Goal: Task Accomplishment & Management: Manage account settings

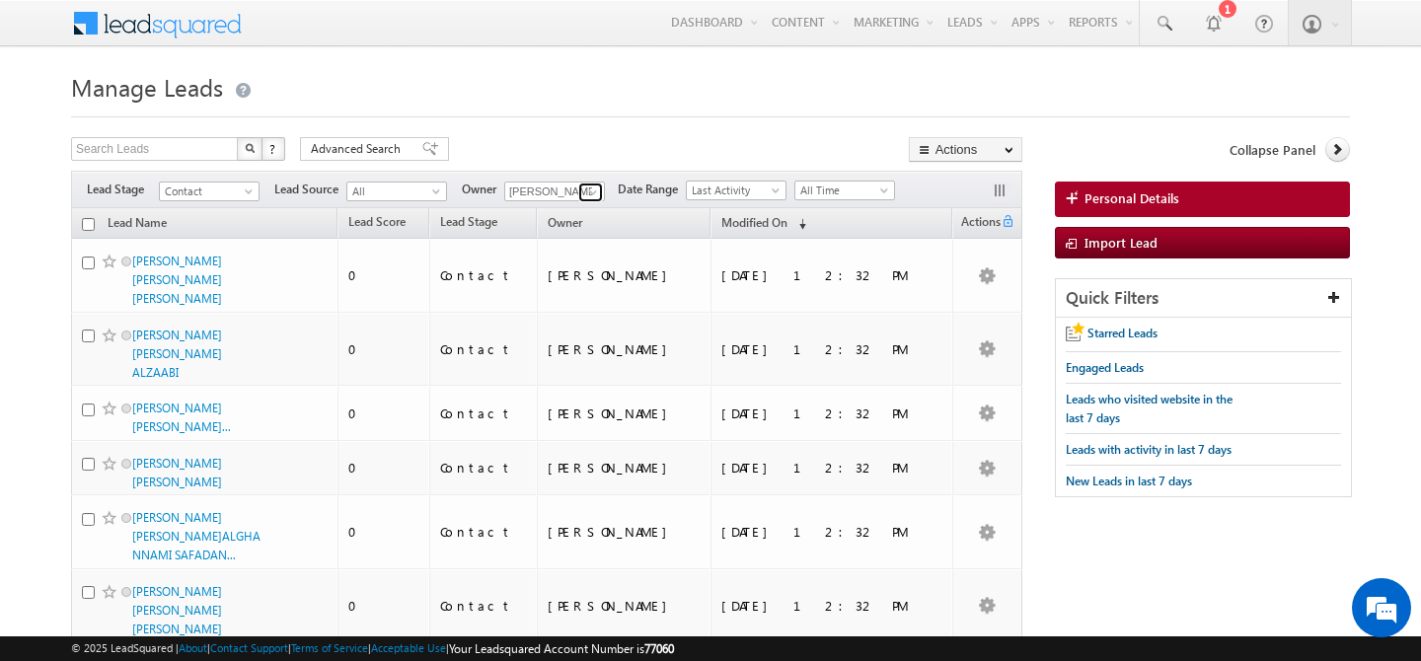
click at [585, 193] on span at bounding box center [593, 193] width 16 height 16
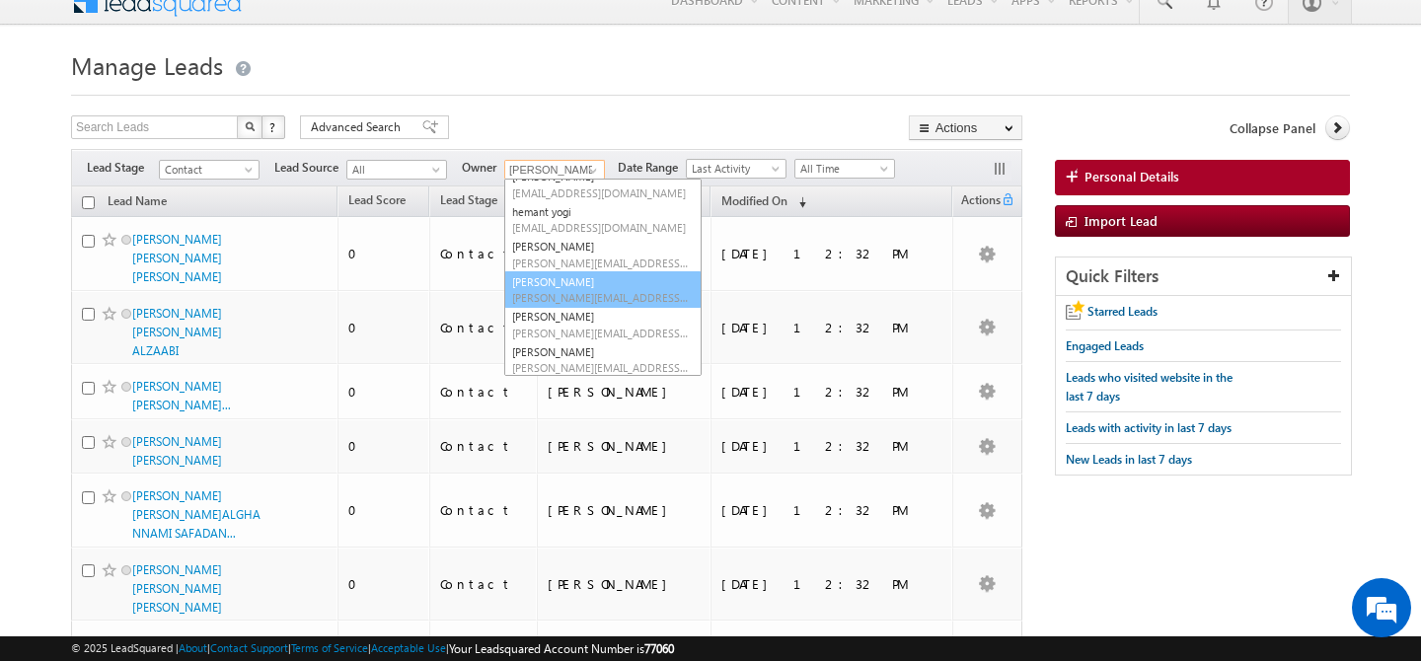
scroll to position [25, 0]
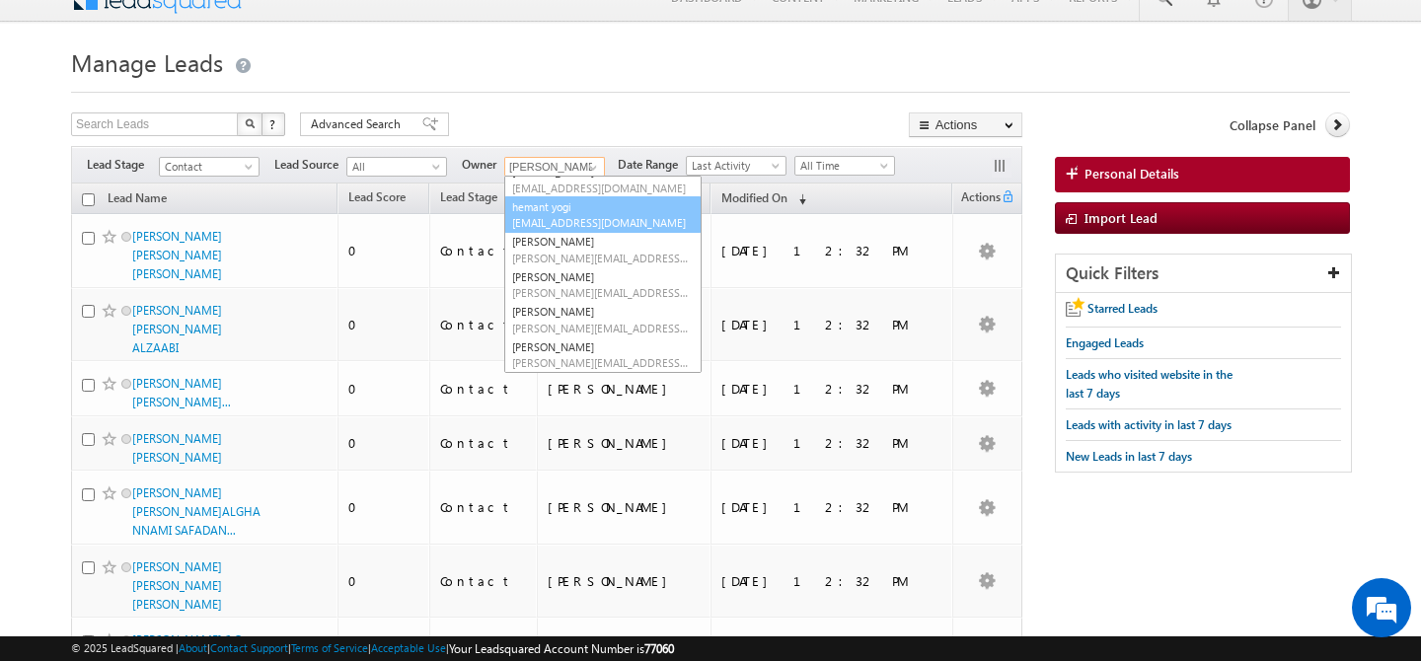
click at [585, 227] on span "hemant.yogi@indglobal.ae" at bounding box center [601, 222] width 178 height 15
type input "hemant yogi"
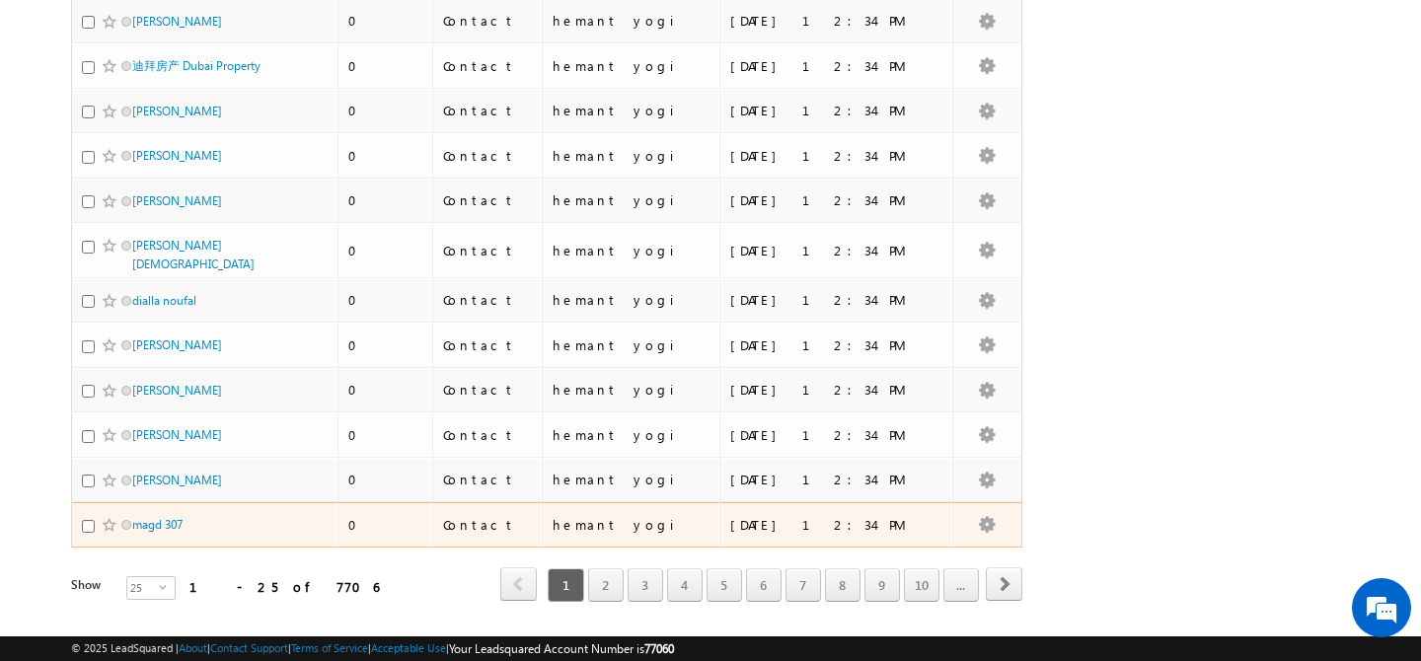
scroll to position [860, 0]
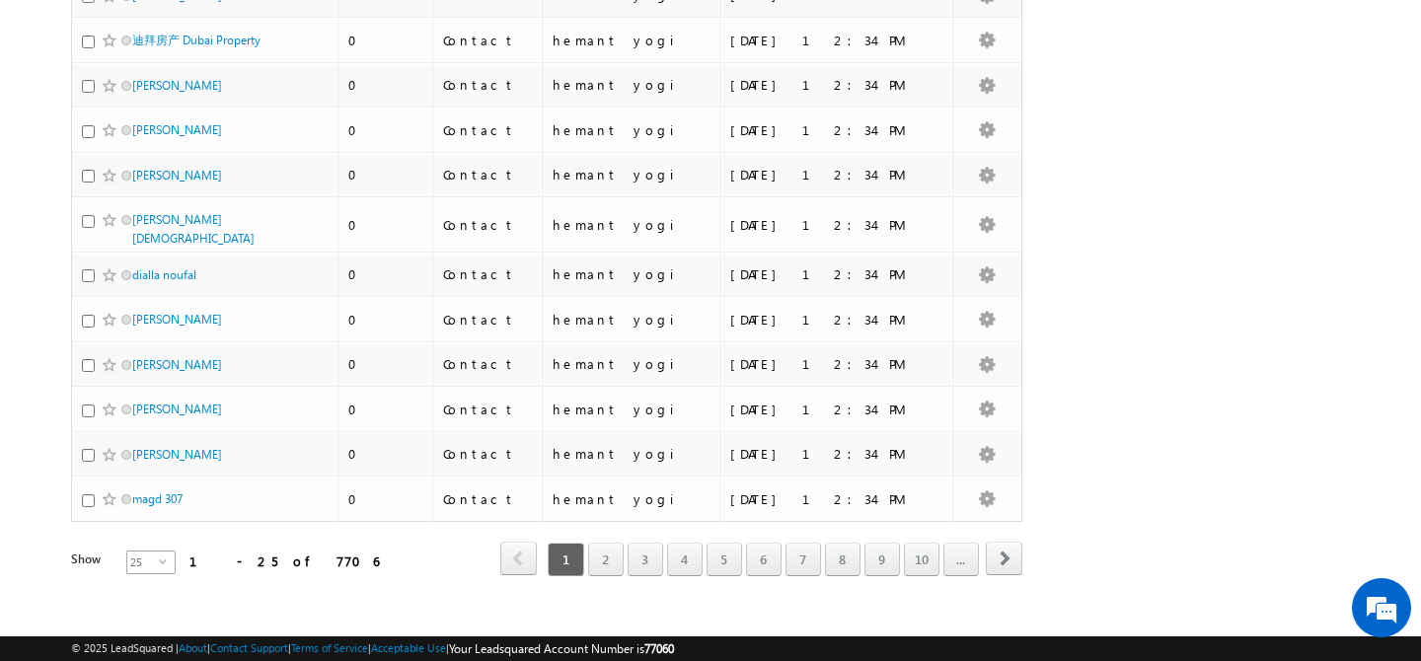
click at [143, 552] on span "25" at bounding box center [143, 563] width 32 height 22
click at [133, 603] on li "50" at bounding box center [138, 606] width 47 height 20
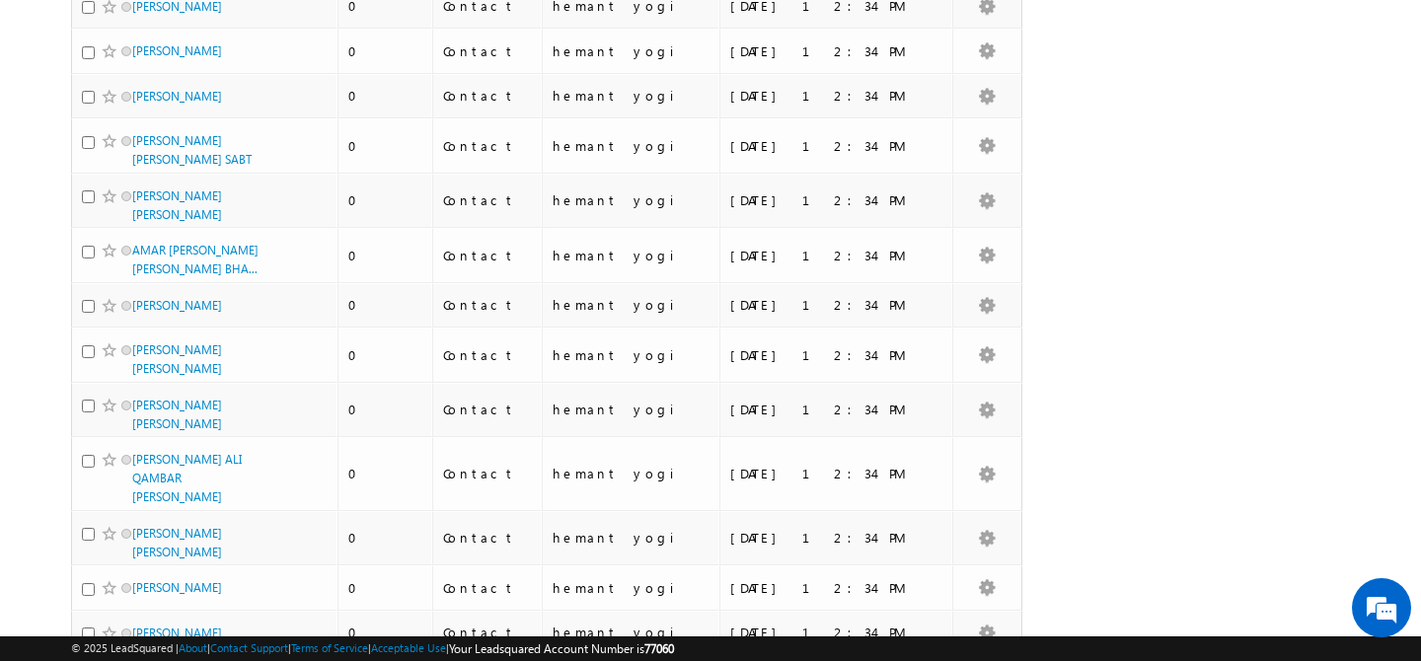
scroll to position [0, 0]
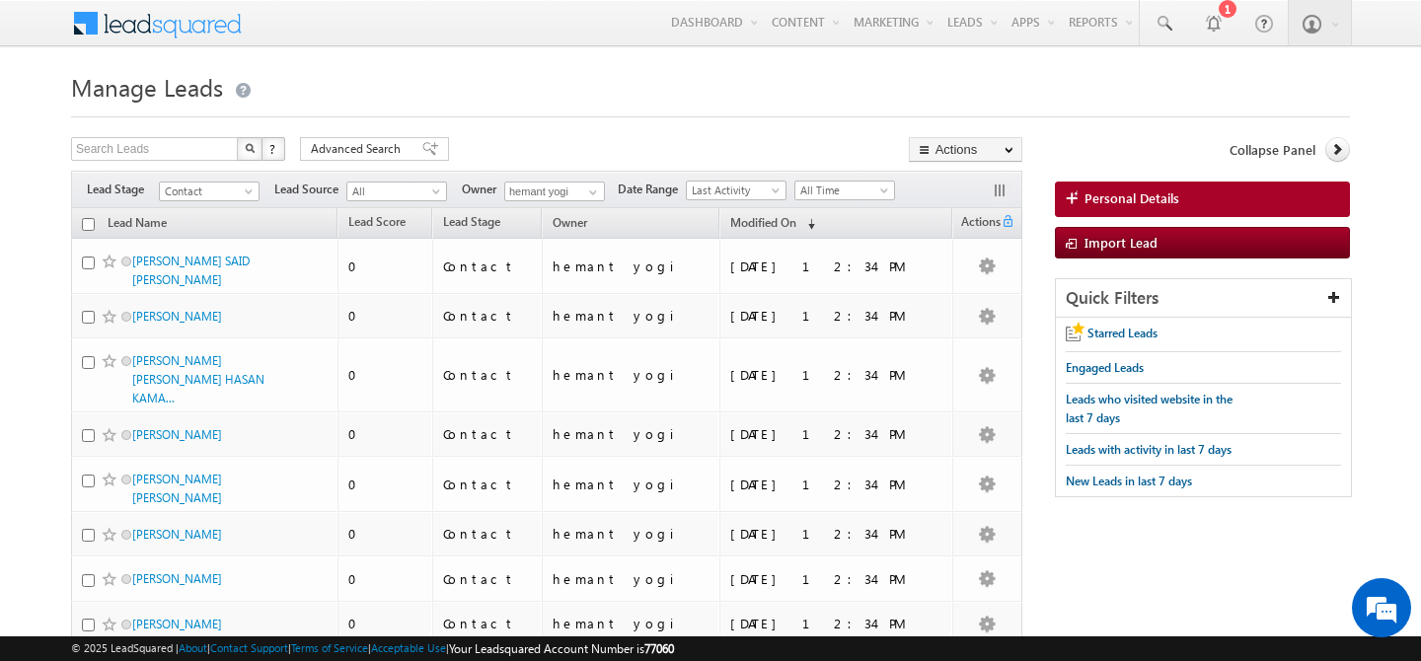
click at [91, 228] on input "checkbox" at bounding box center [88, 224] width 13 height 13
checkbox input "true"
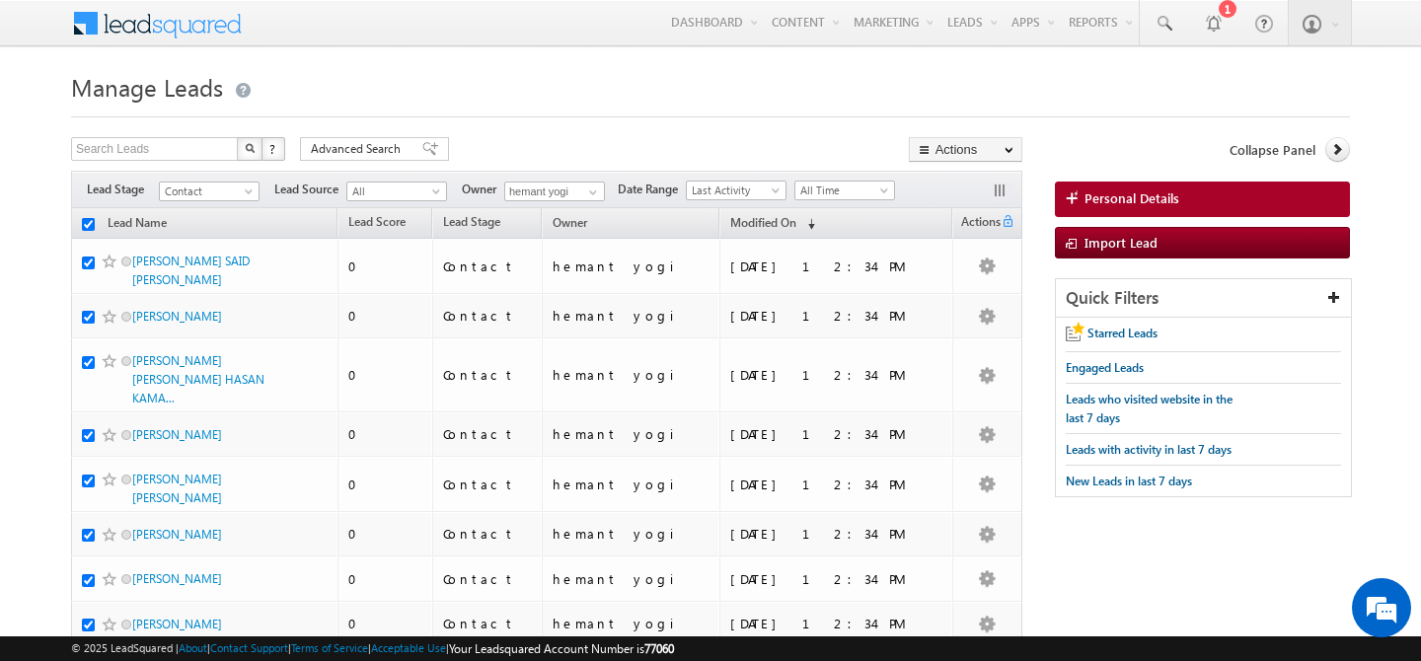
checkbox input "true"
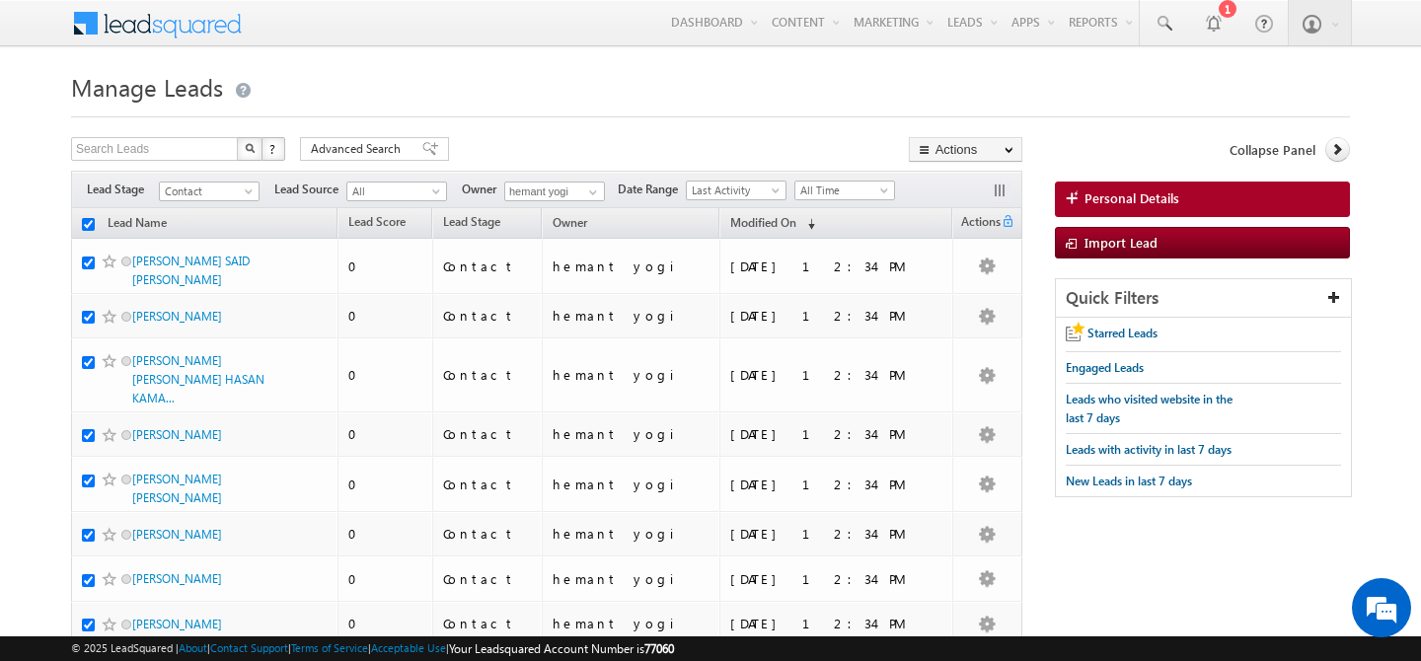
checkbox input "true"
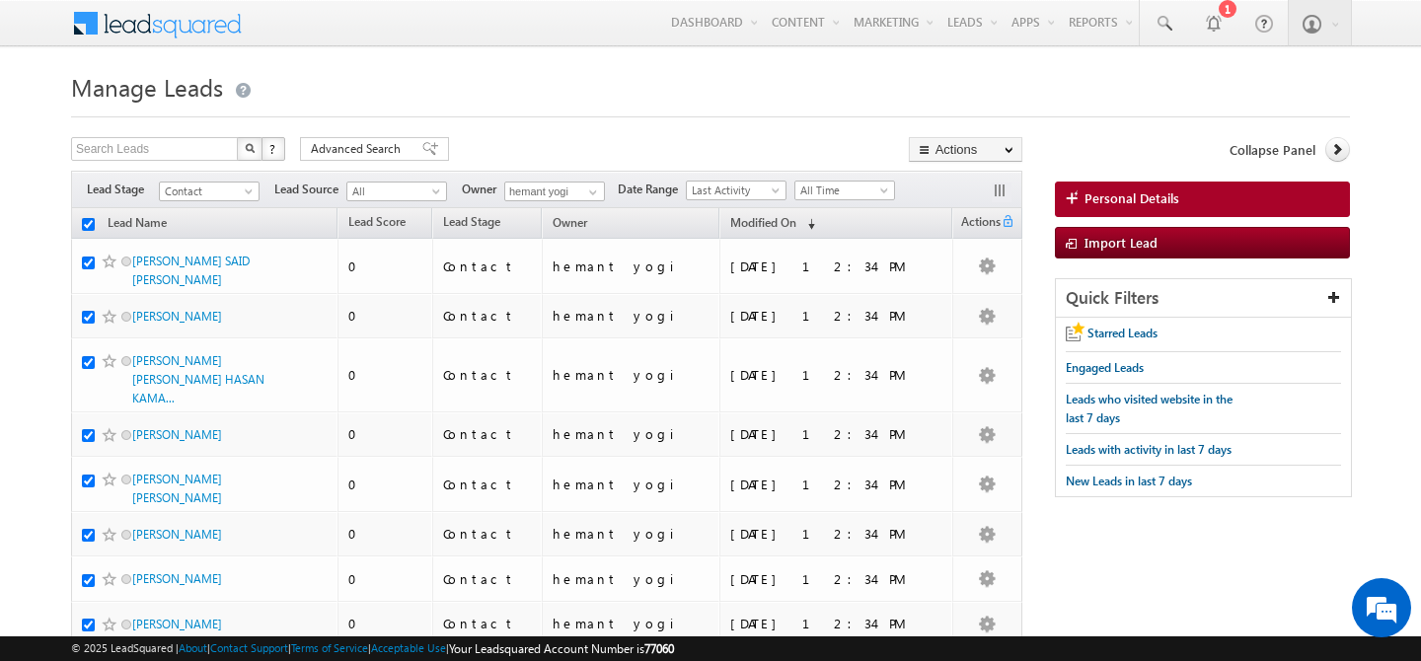
checkbox input "true"
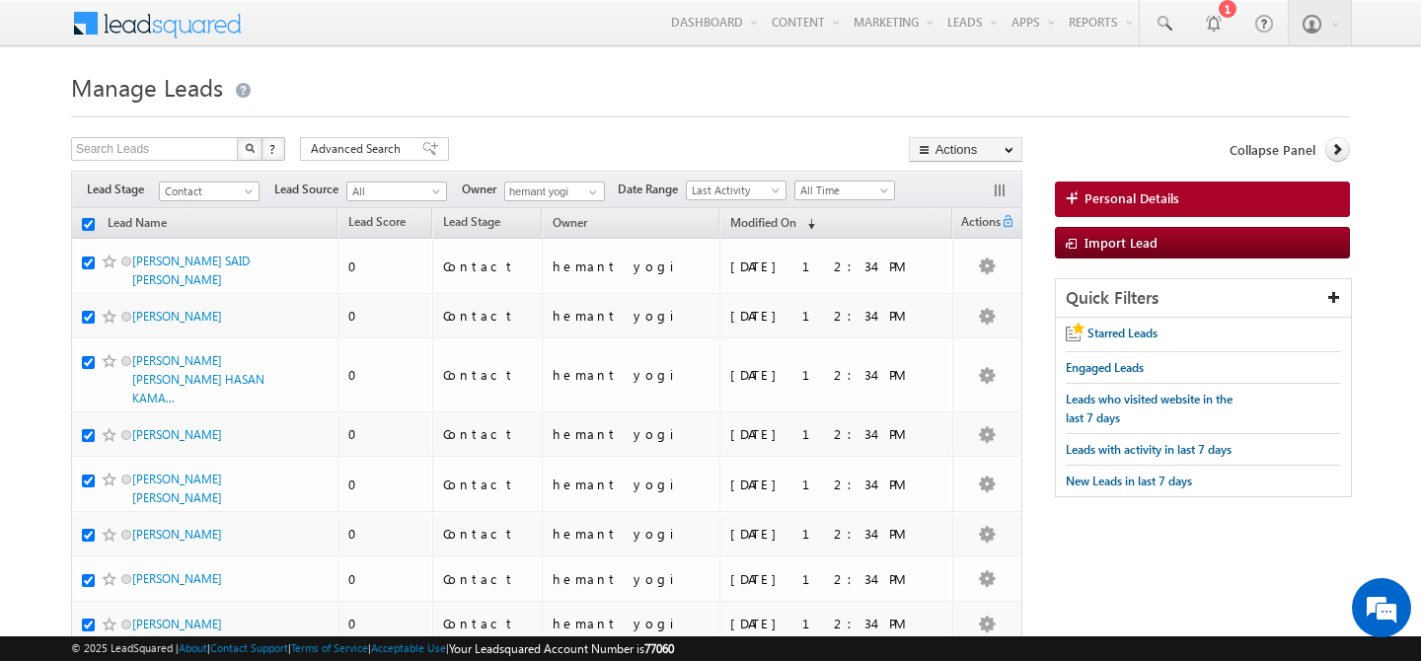
checkbox input "true"
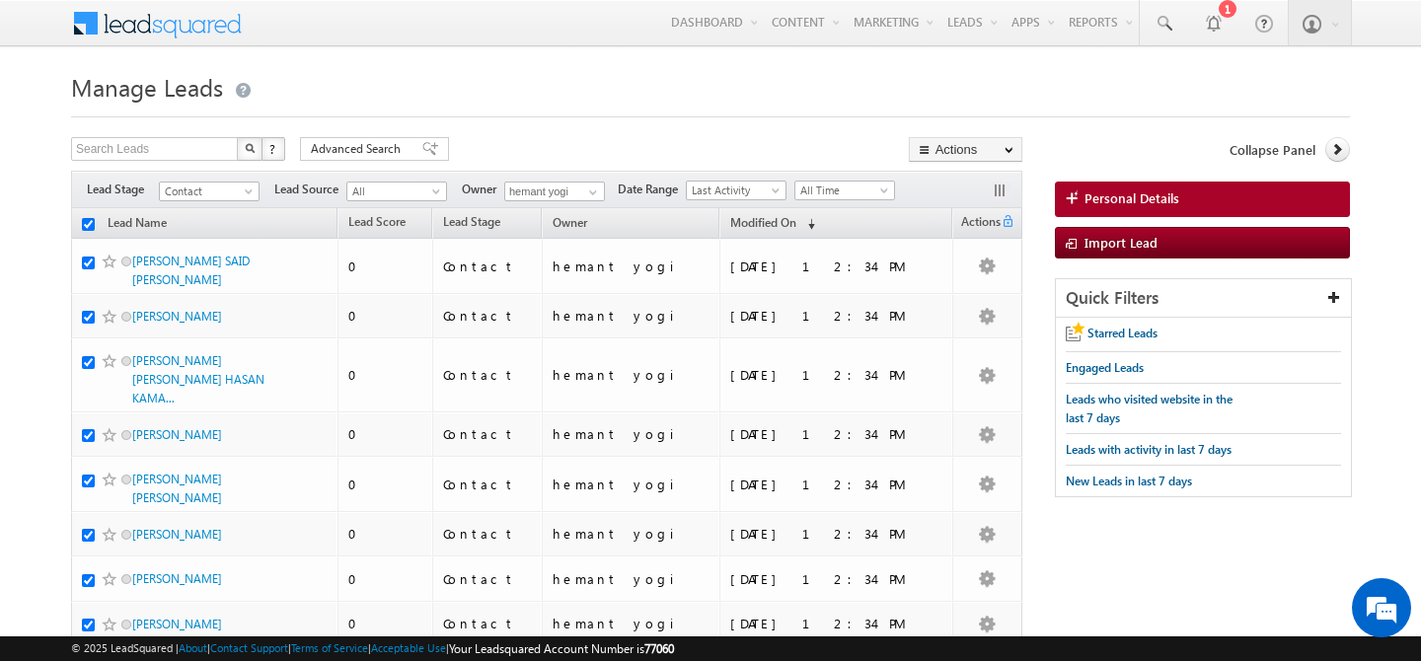
checkbox input "true"
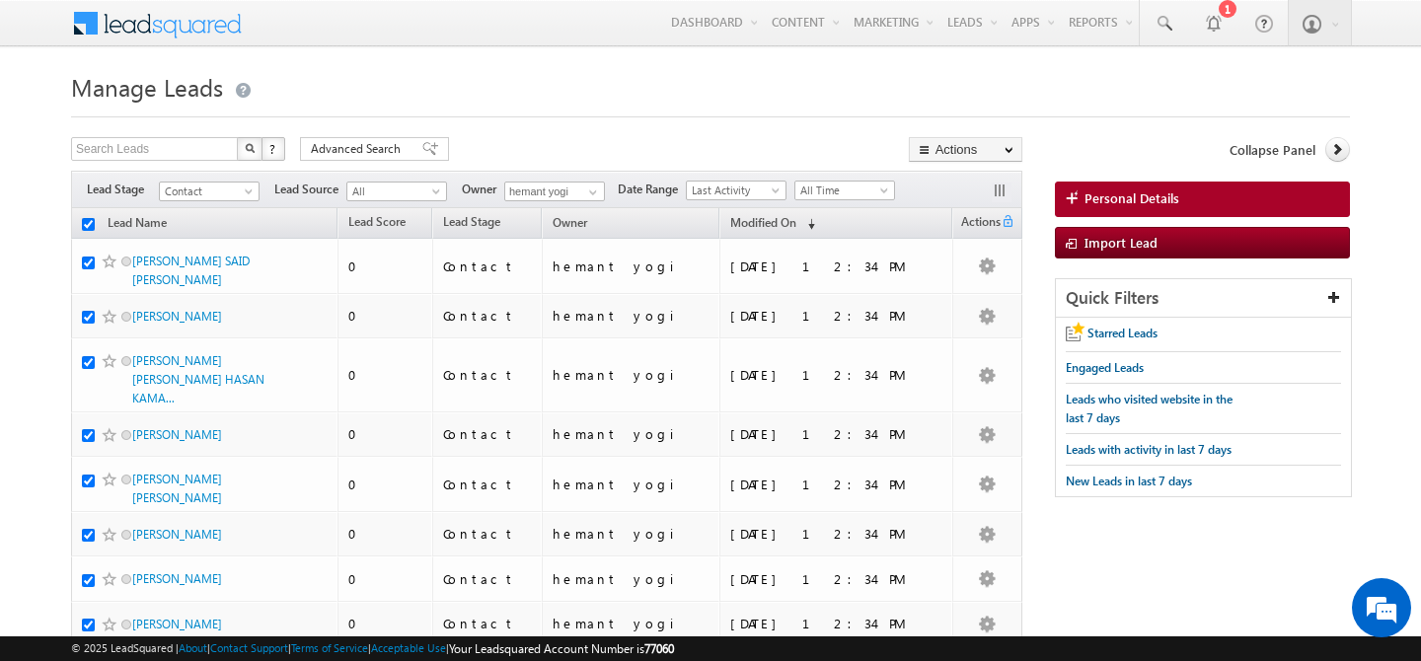
checkbox input "true"
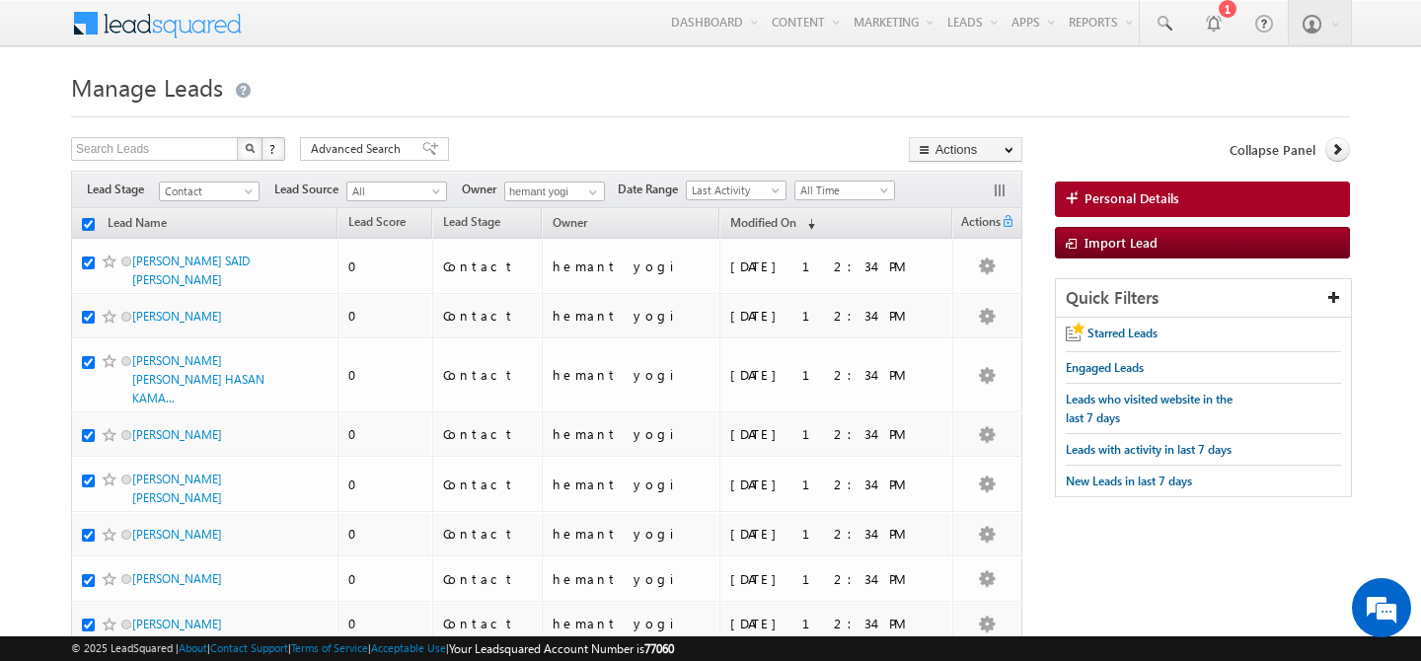
checkbox input "true"
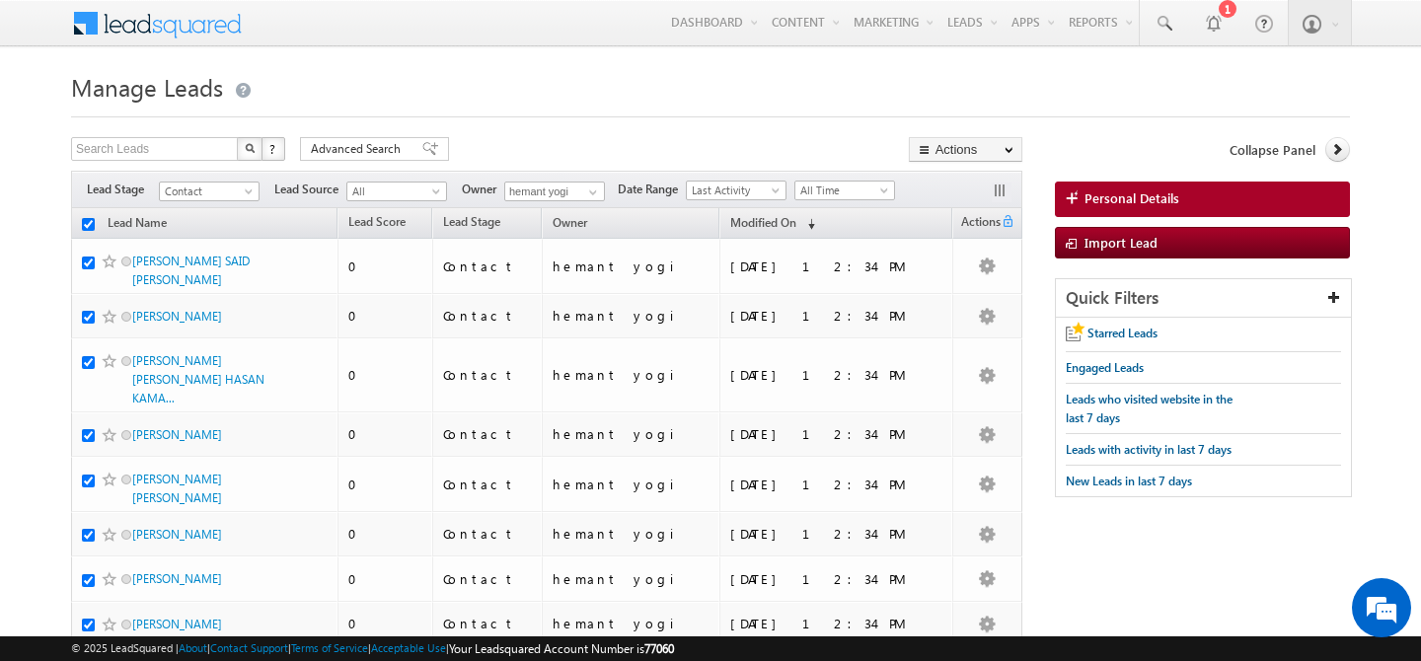
checkbox input "true"
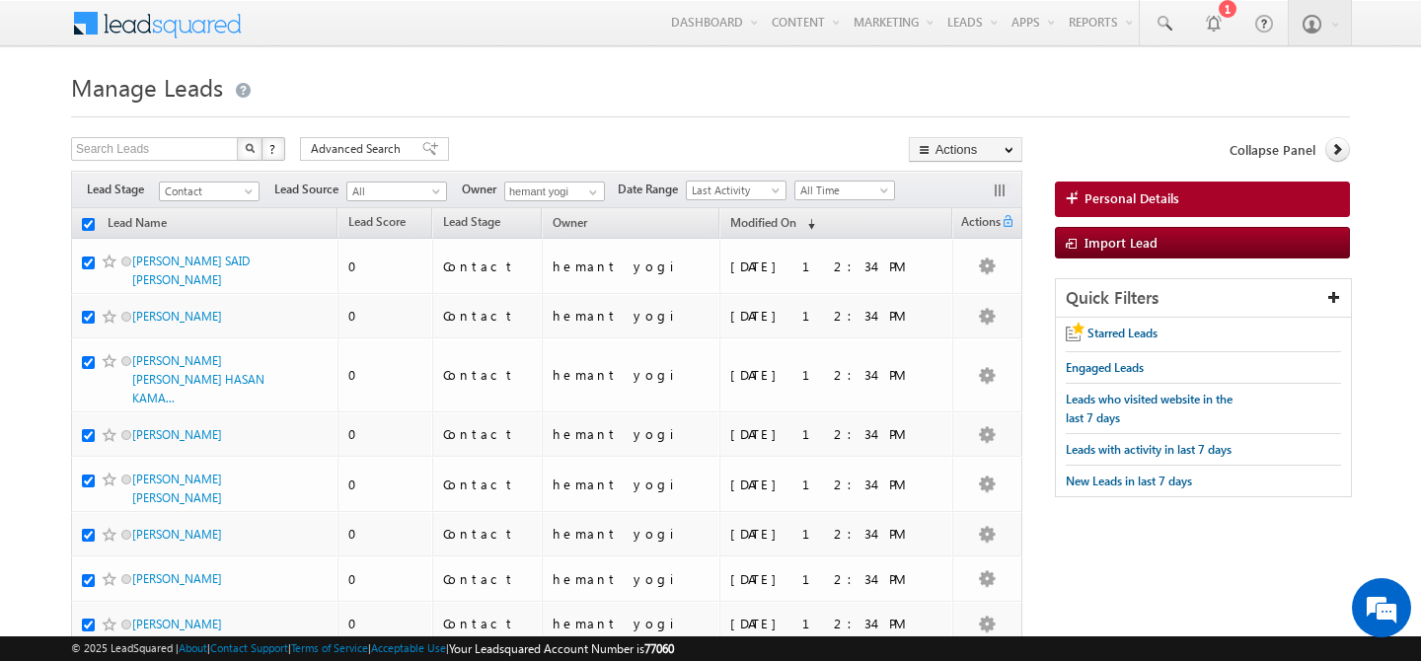
checkbox input "true"
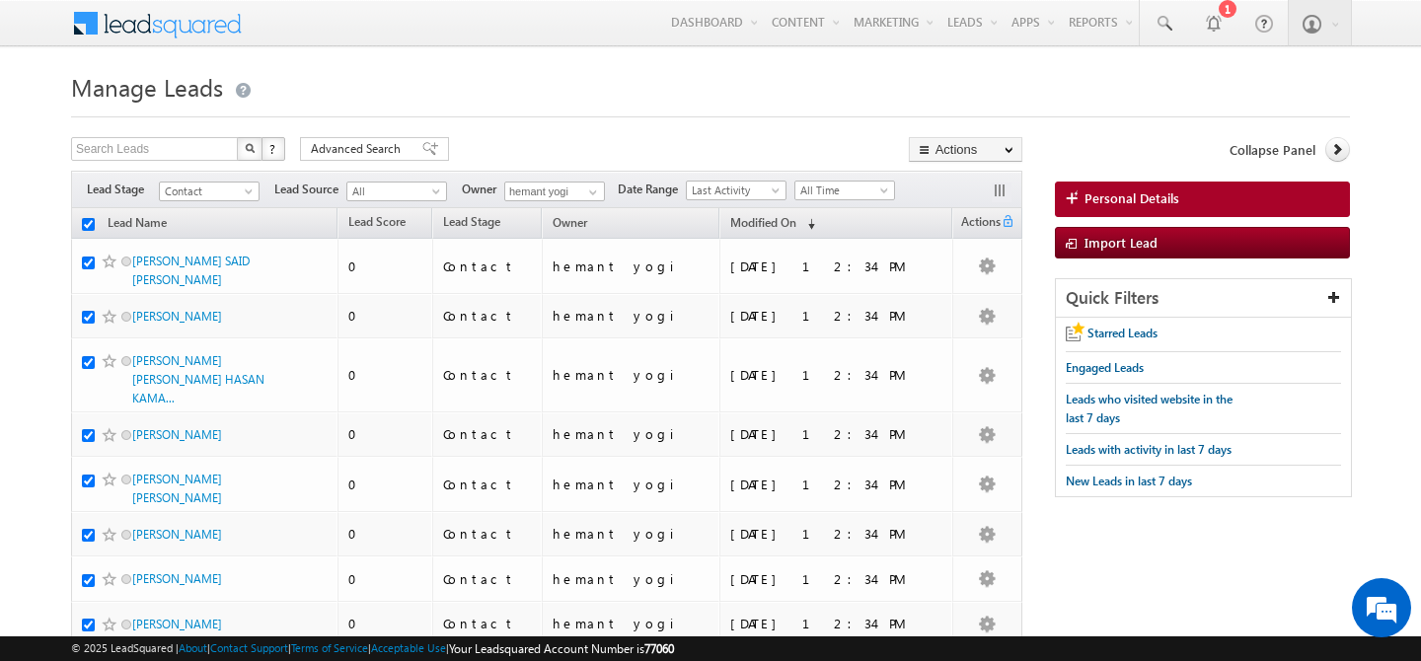
checkbox input "true"
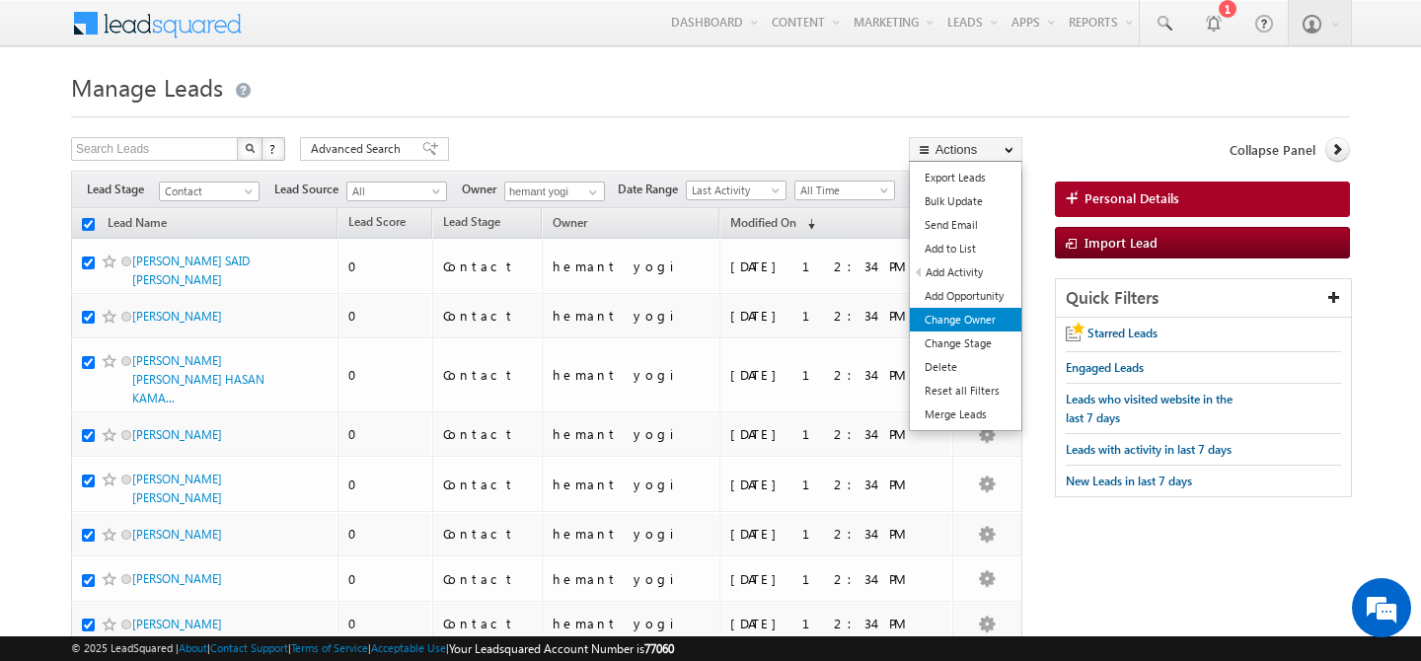
click at [973, 315] on link "Change Owner" at bounding box center [966, 320] width 112 height 24
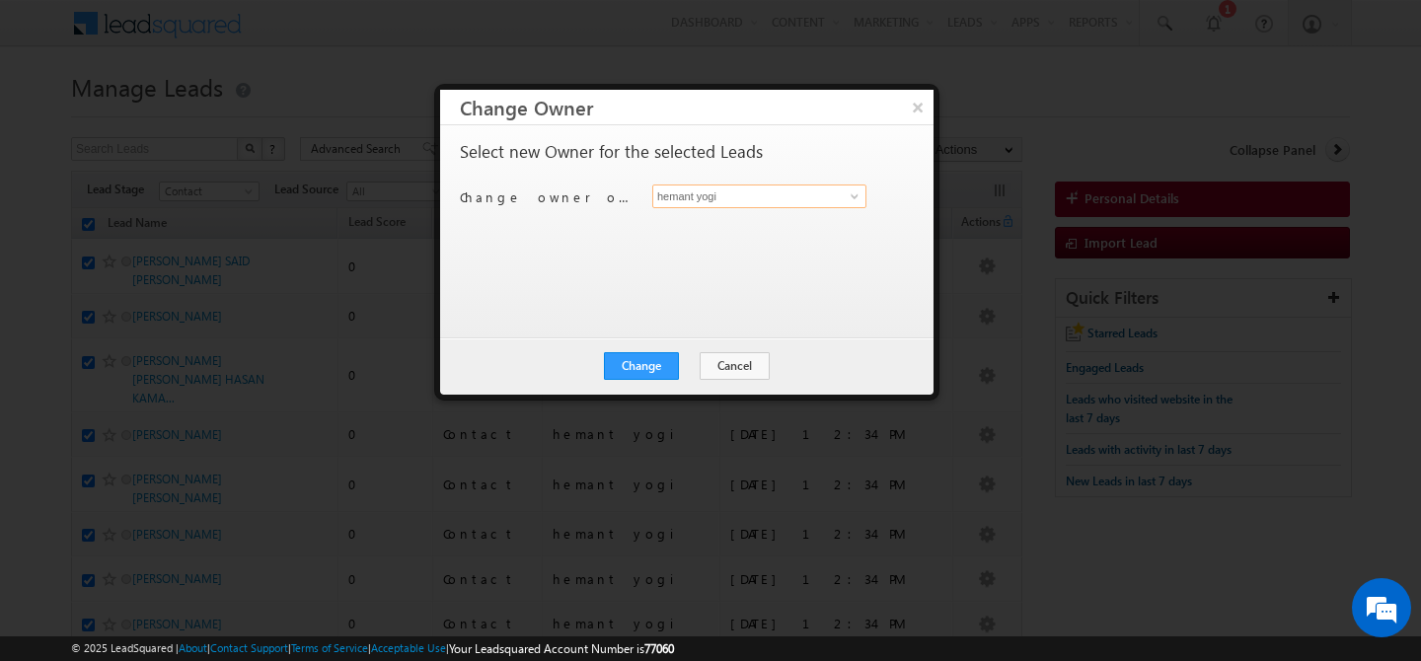
click at [749, 205] on input "hemant yogi" at bounding box center [759, 197] width 214 height 24
click at [732, 224] on link "keshav Jaiswal keshav.jaiswal@indglobal.ae" at bounding box center [759, 227] width 214 height 38
type input "[PERSON_NAME]"
click at [653, 364] on button "Change" at bounding box center [641, 366] width 75 height 28
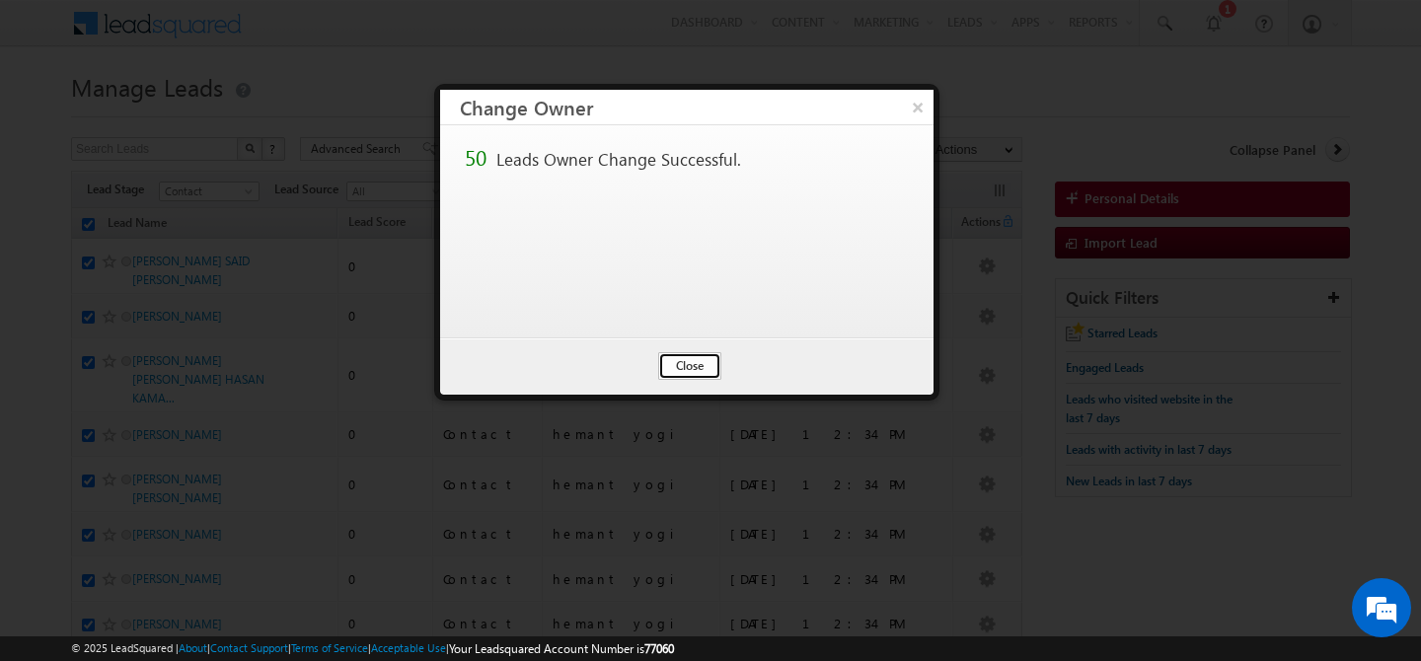
click at [690, 363] on button "Close" at bounding box center [689, 366] width 63 height 28
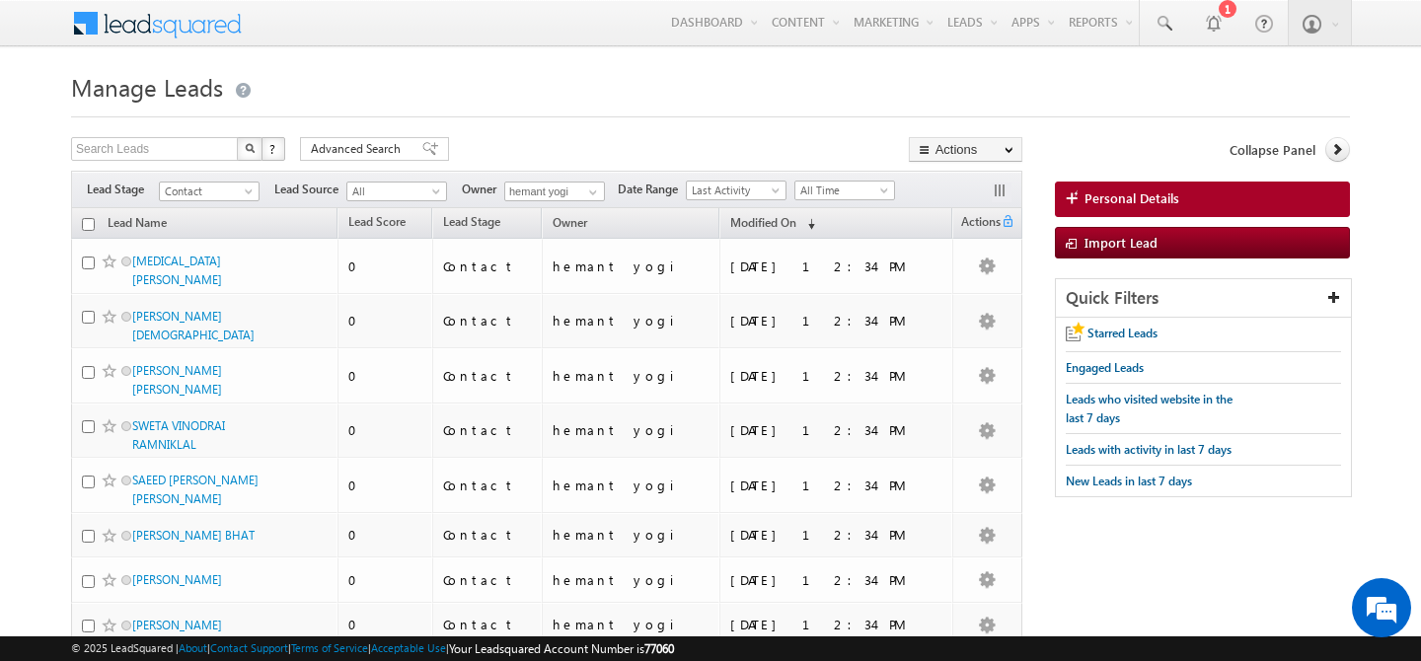
click at [90, 223] on input "checkbox" at bounding box center [88, 224] width 13 height 13
checkbox input "true"
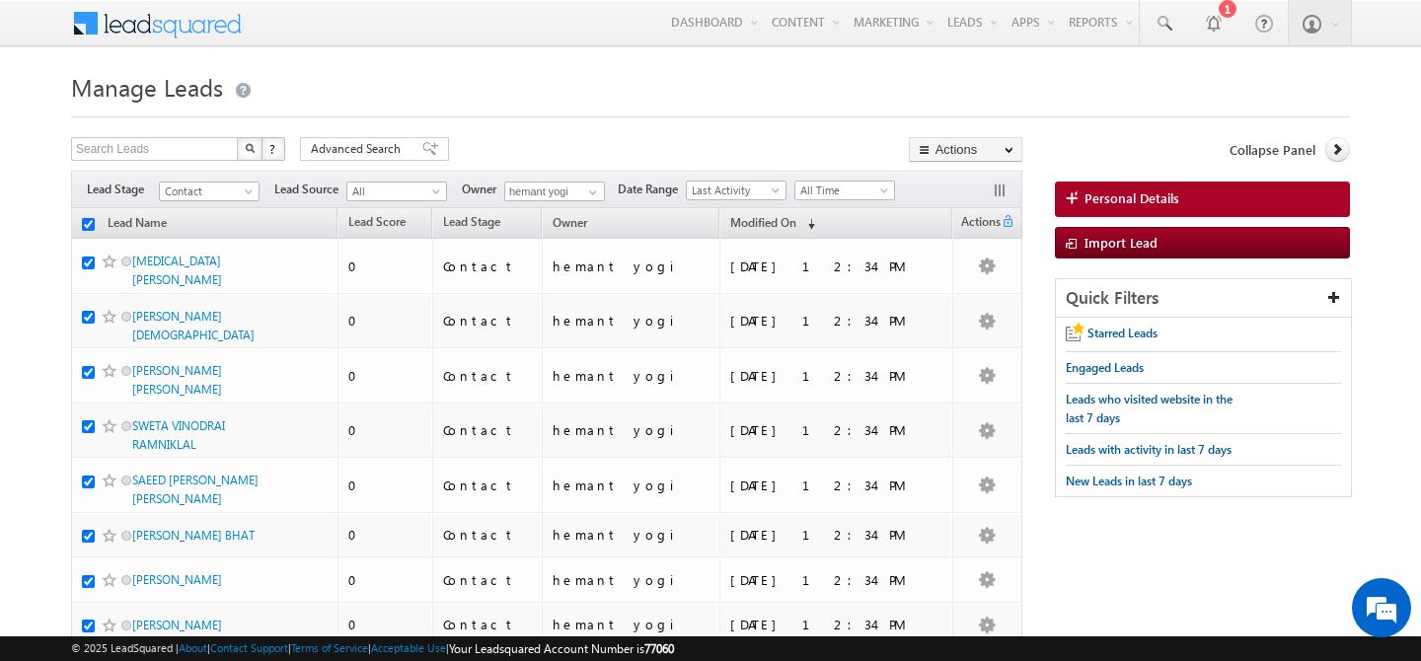
checkbox input "true"
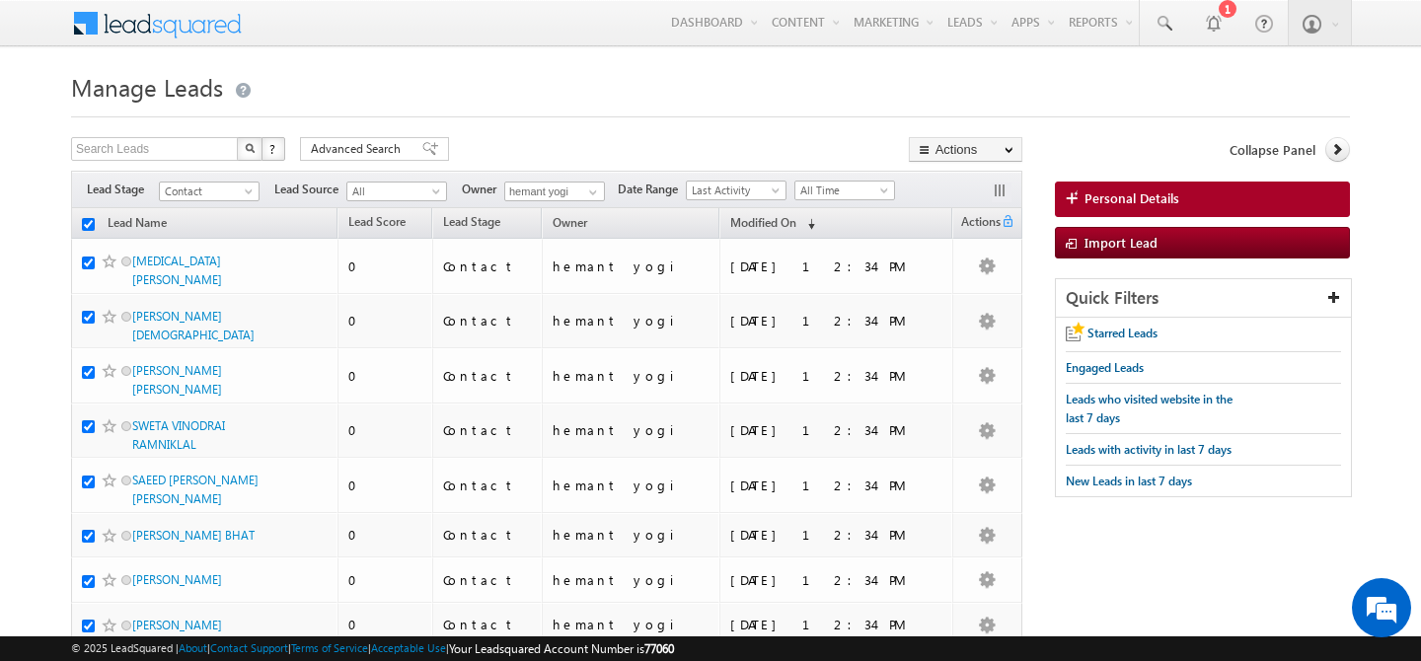
checkbox input "true"
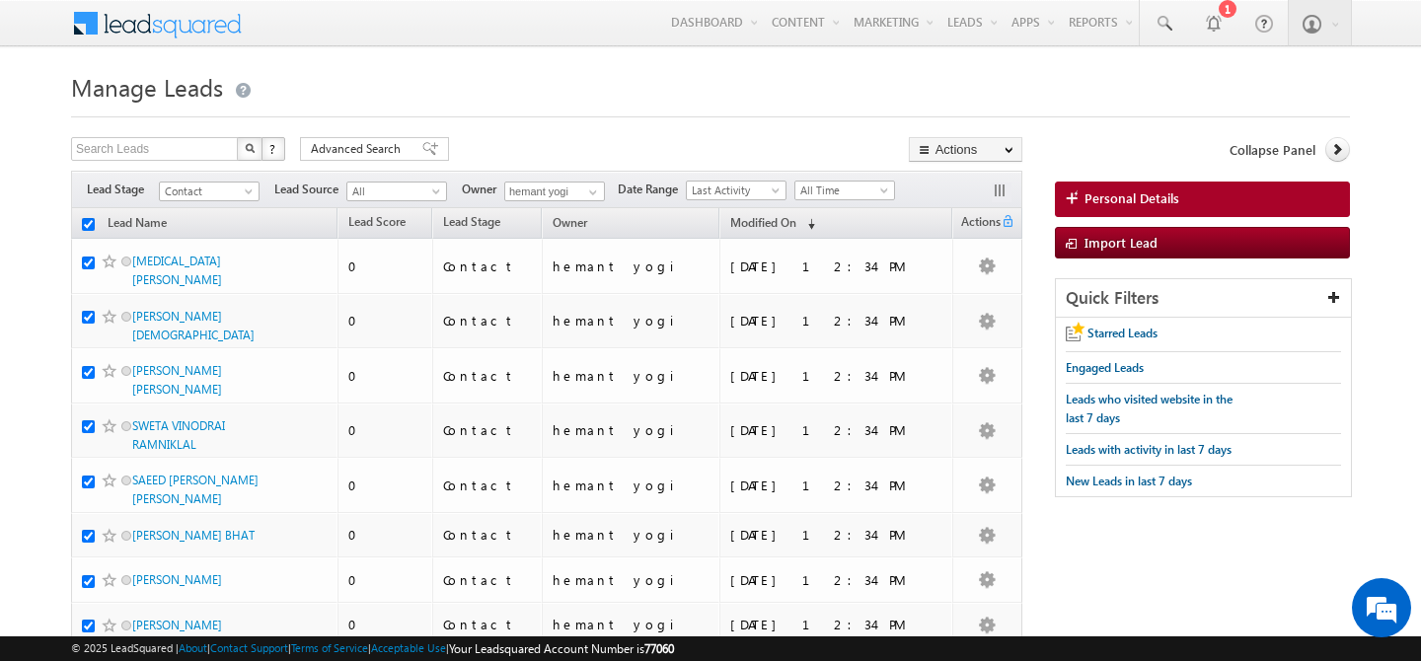
checkbox input "true"
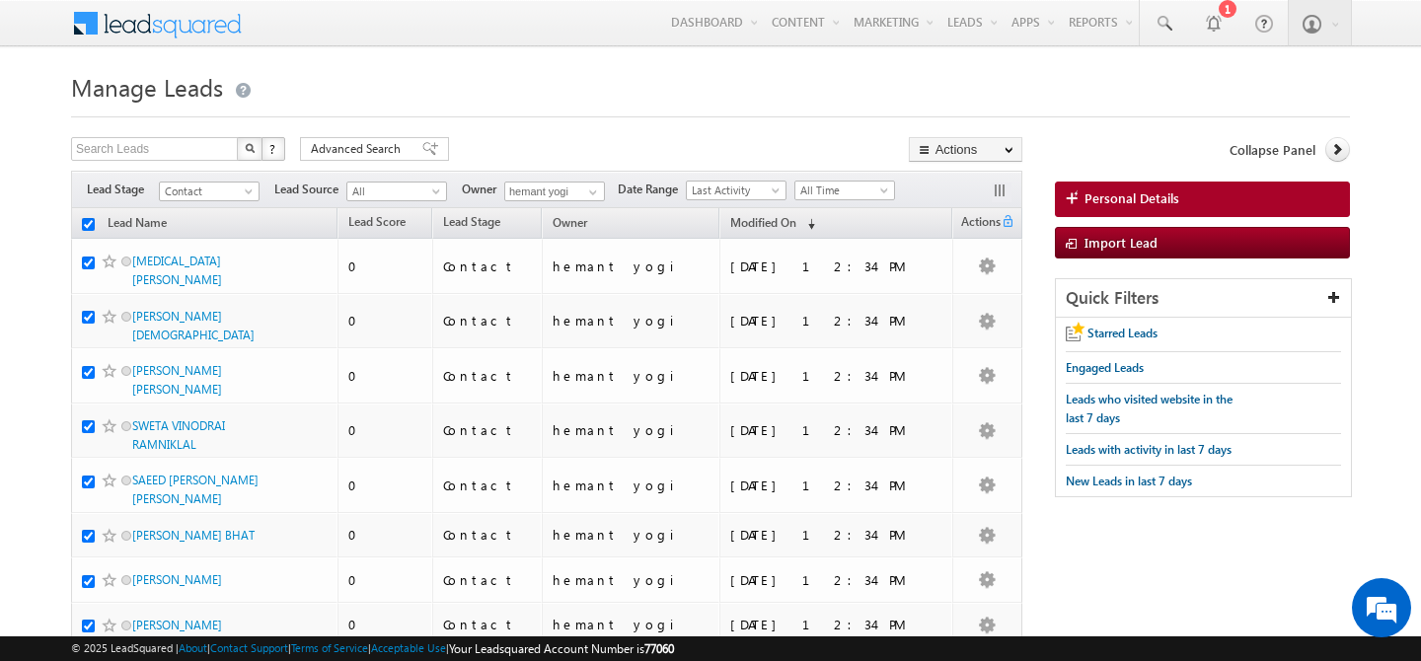
checkbox input "true"
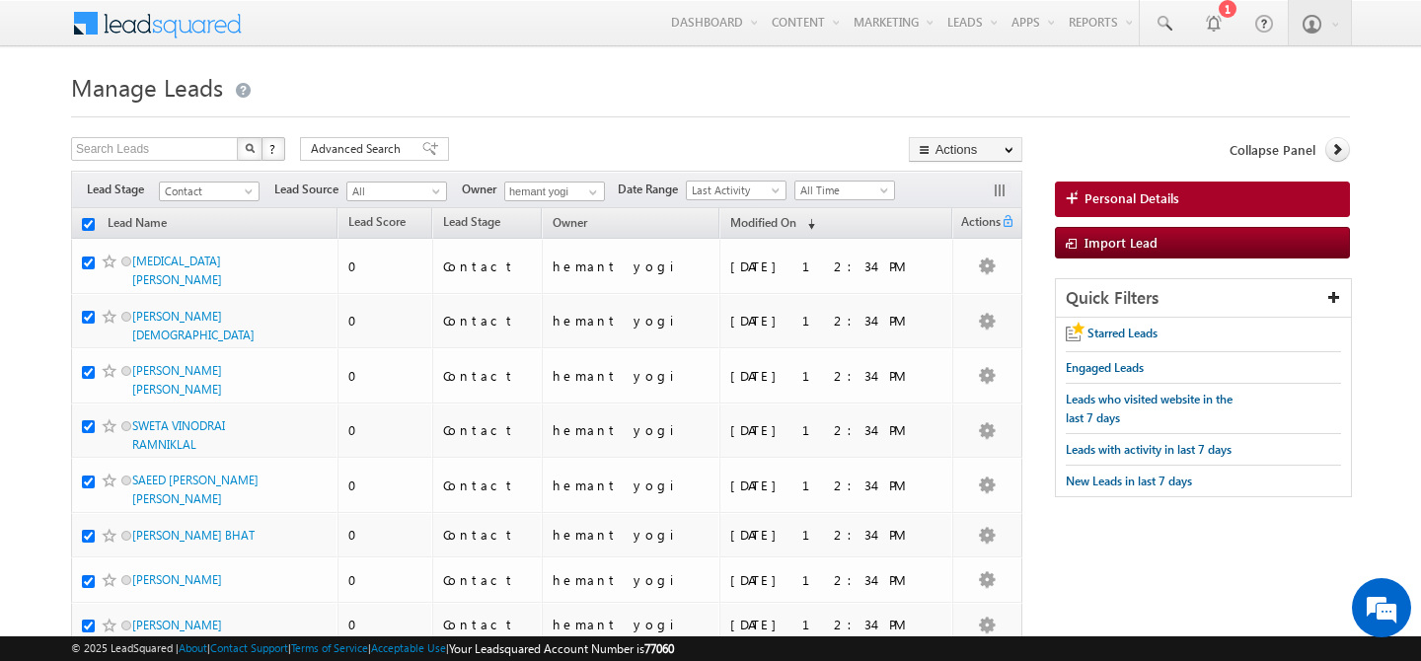
checkbox input "true"
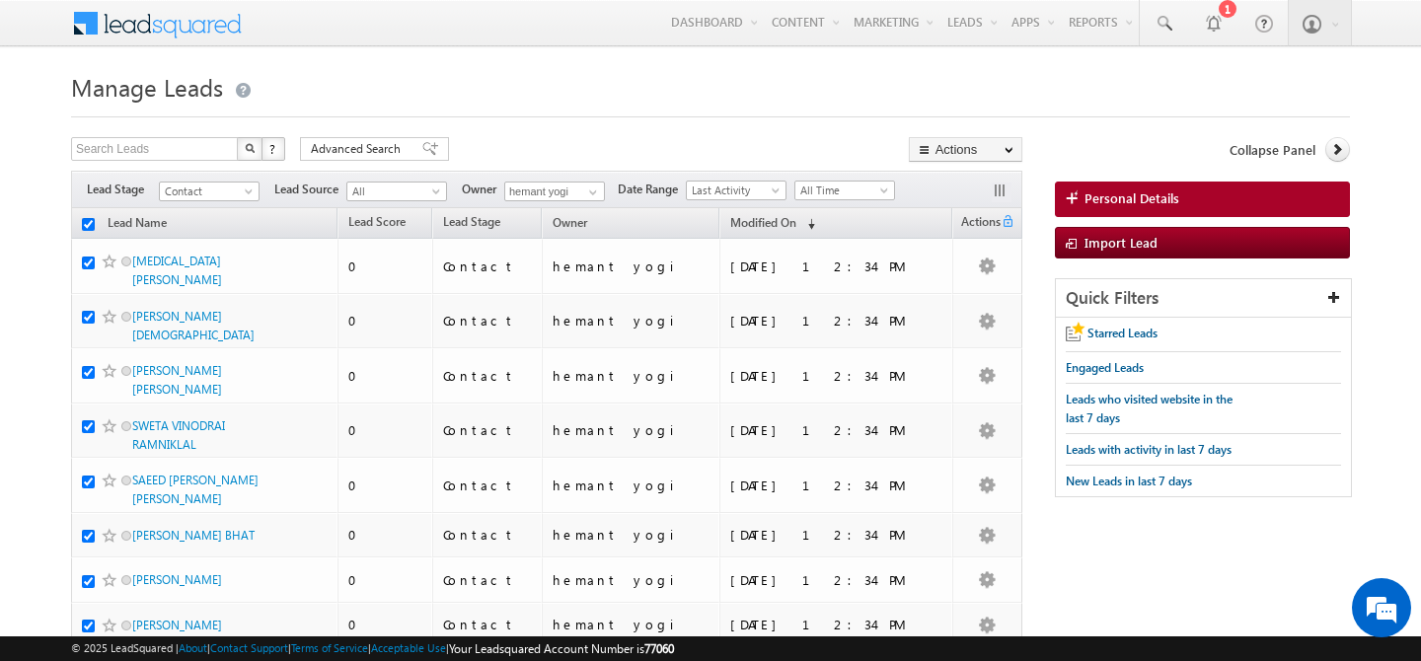
checkbox input "true"
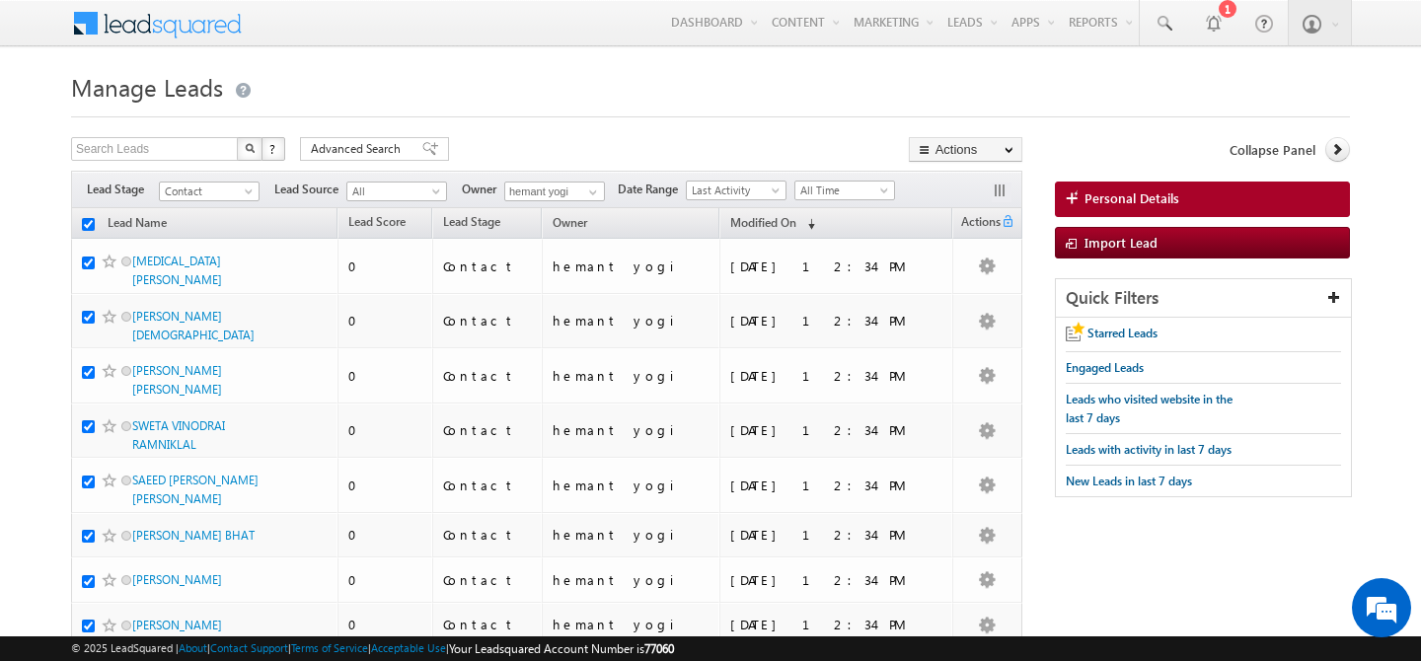
checkbox input "true"
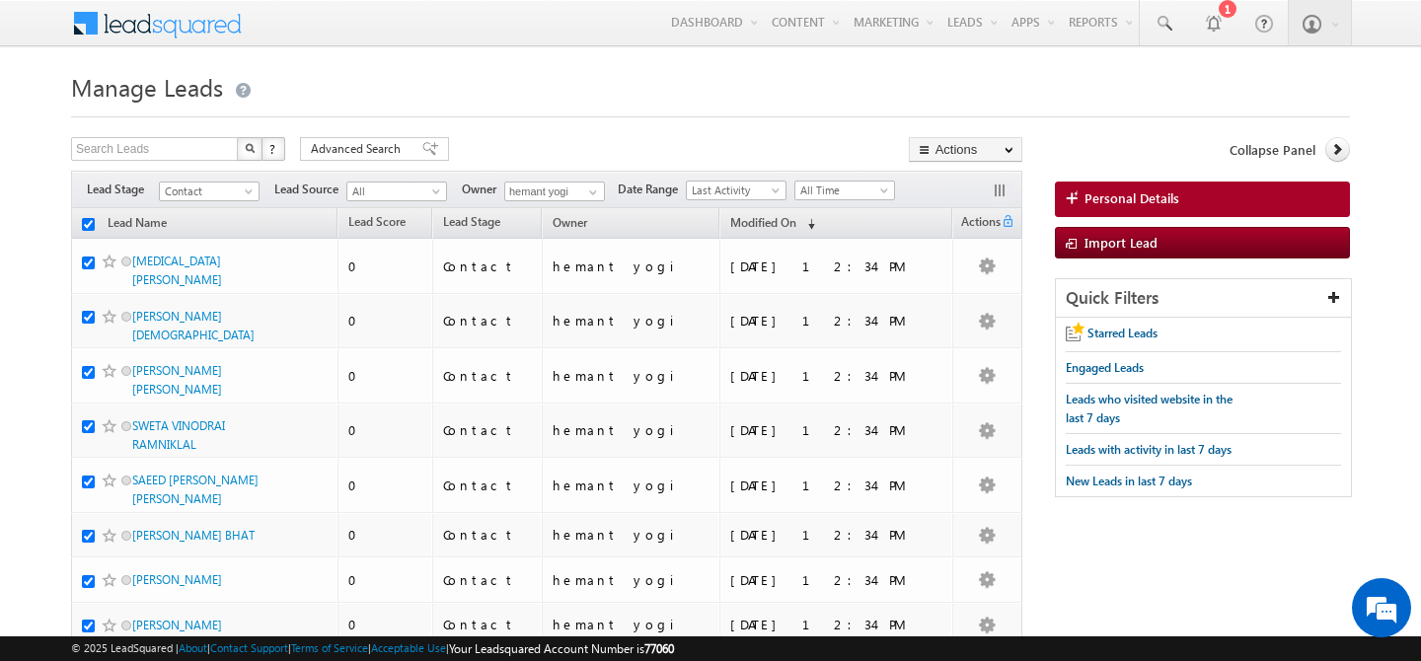
checkbox input "true"
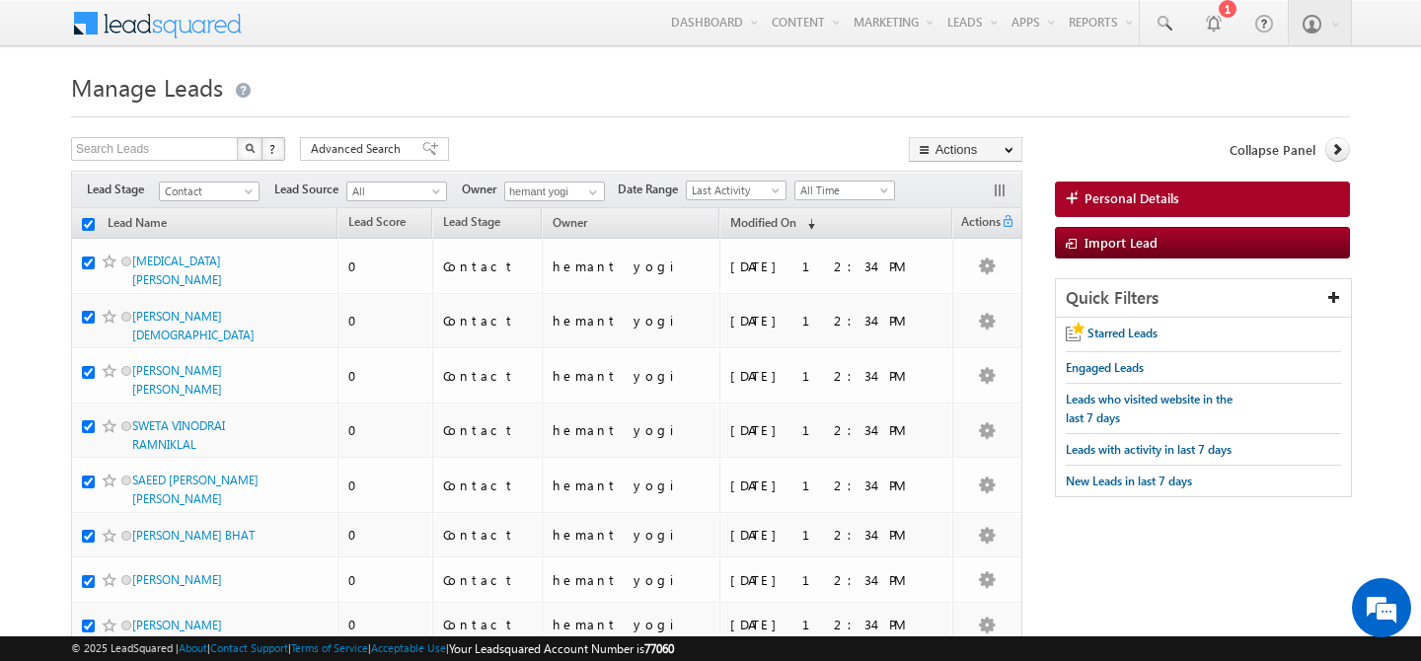
checkbox input "true"
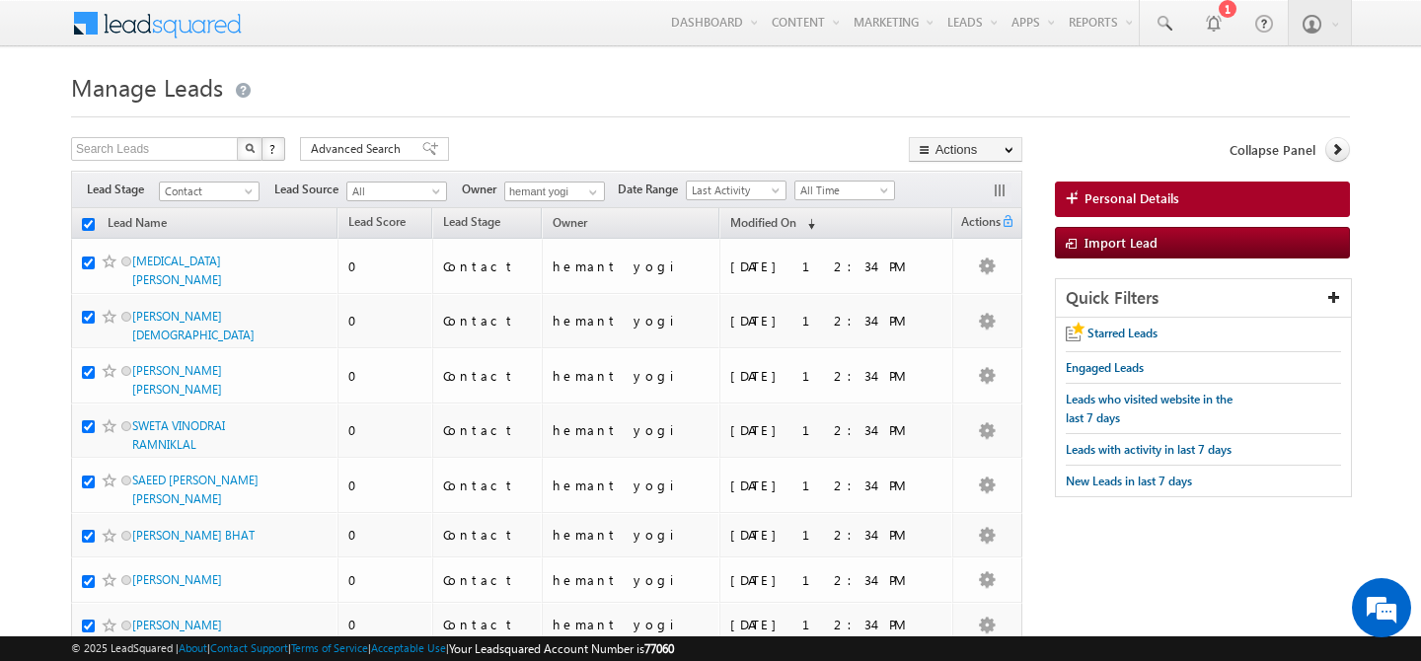
checkbox input "true"
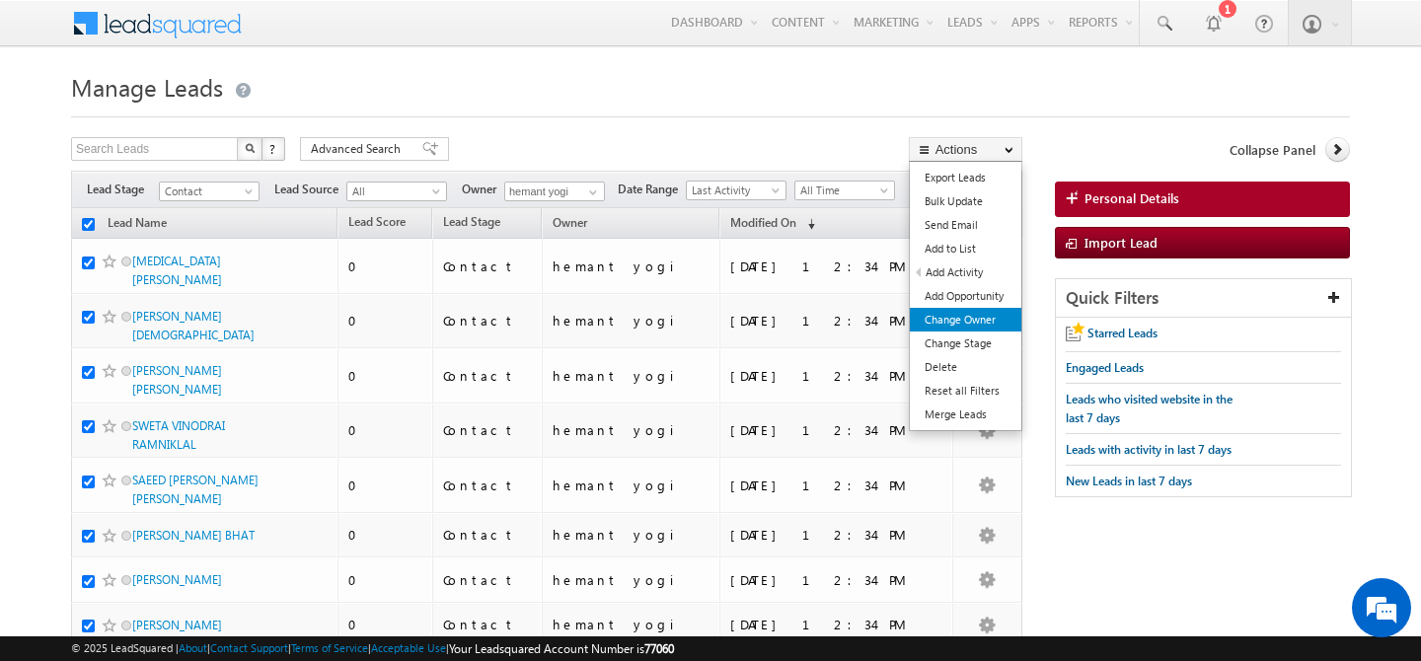
click at [981, 321] on link "Change Owner" at bounding box center [966, 320] width 112 height 24
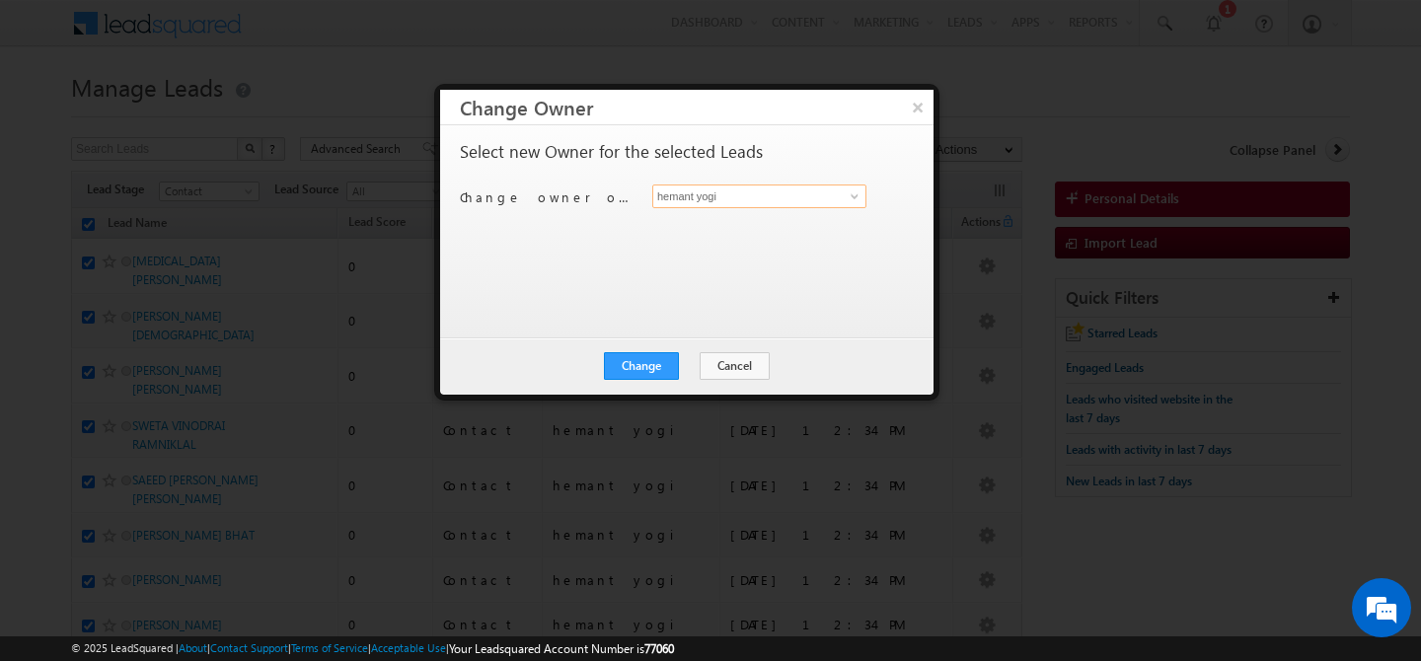
click at [826, 204] on input "hemant yogi" at bounding box center [759, 197] width 214 height 24
click at [792, 220] on link "Manpreet Singh manpreet.singh@indglobal.ae" at bounding box center [759, 227] width 214 height 38
type input "Manpreet Singh"
click at [621, 360] on button "Change" at bounding box center [641, 366] width 75 height 28
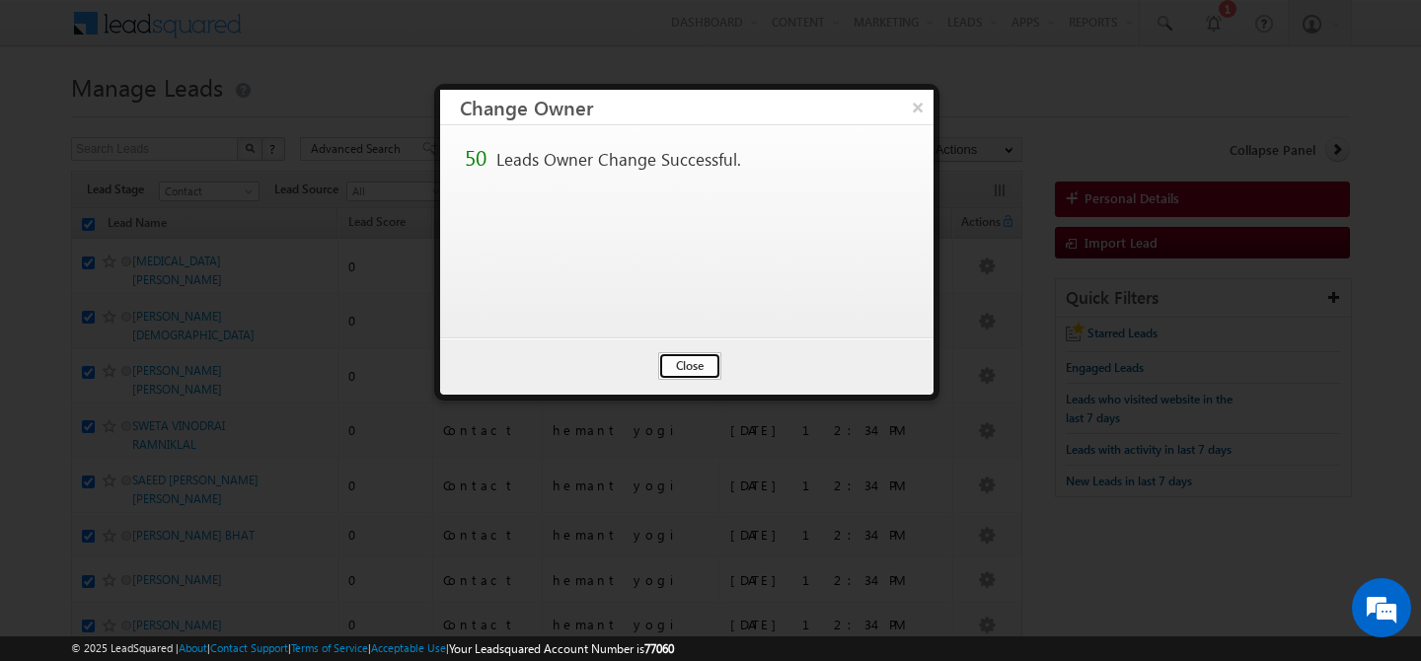
click at [690, 361] on button "Close" at bounding box center [689, 366] width 63 height 28
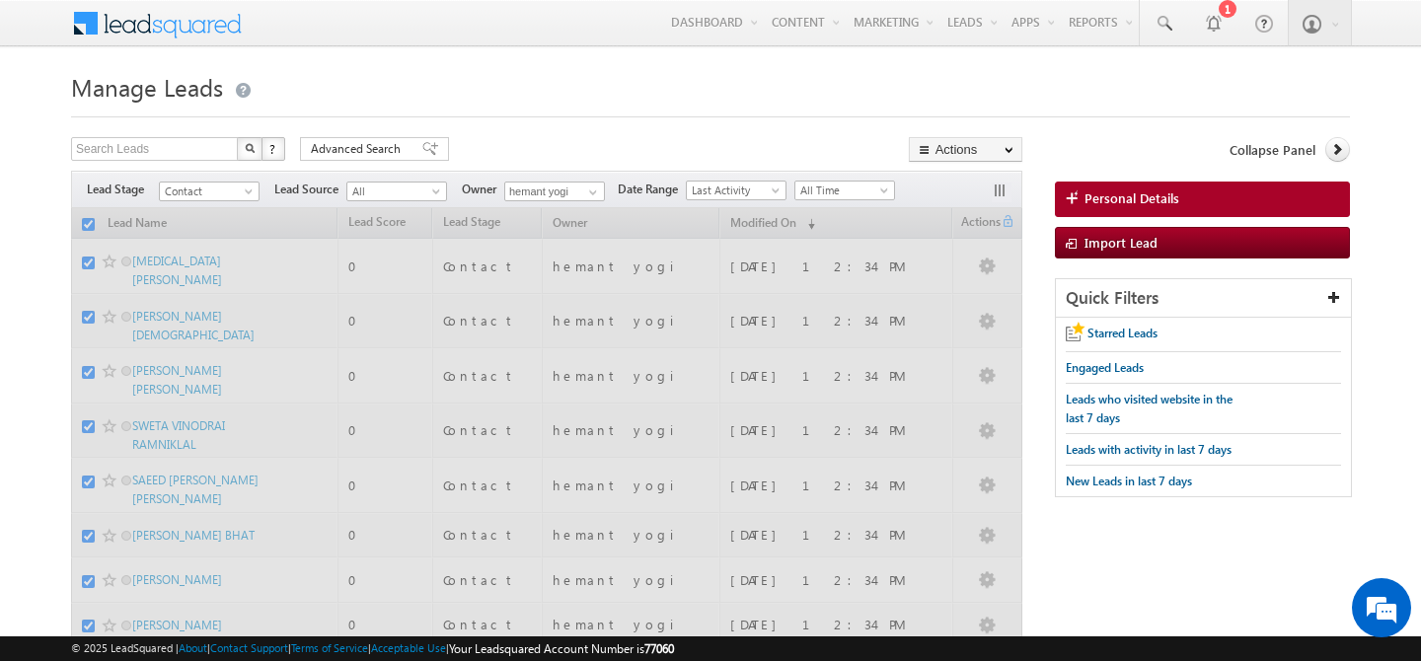
checkbox input "false"
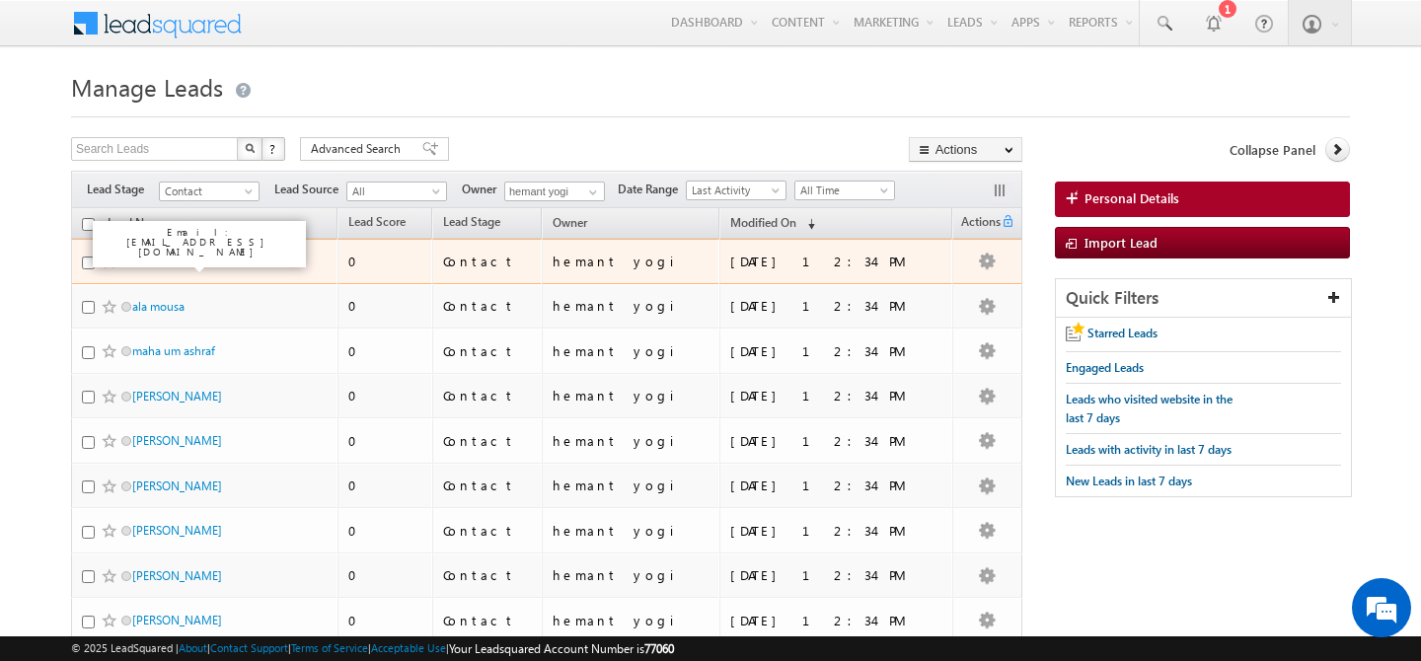
click at [188, 268] on link "arunkumar" at bounding box center [177, 261] width 90 height 15
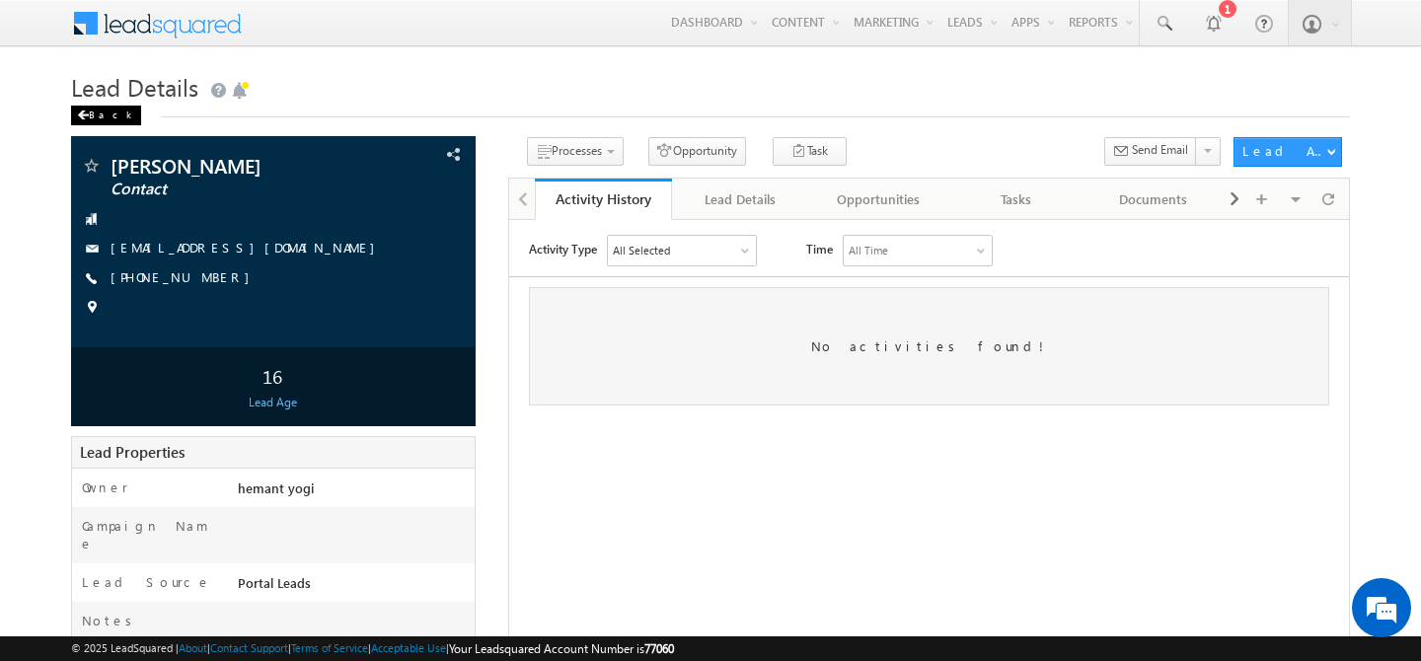
click at [75, 112] on div "Back" at bounding box center [106, 116] width 70 height 20
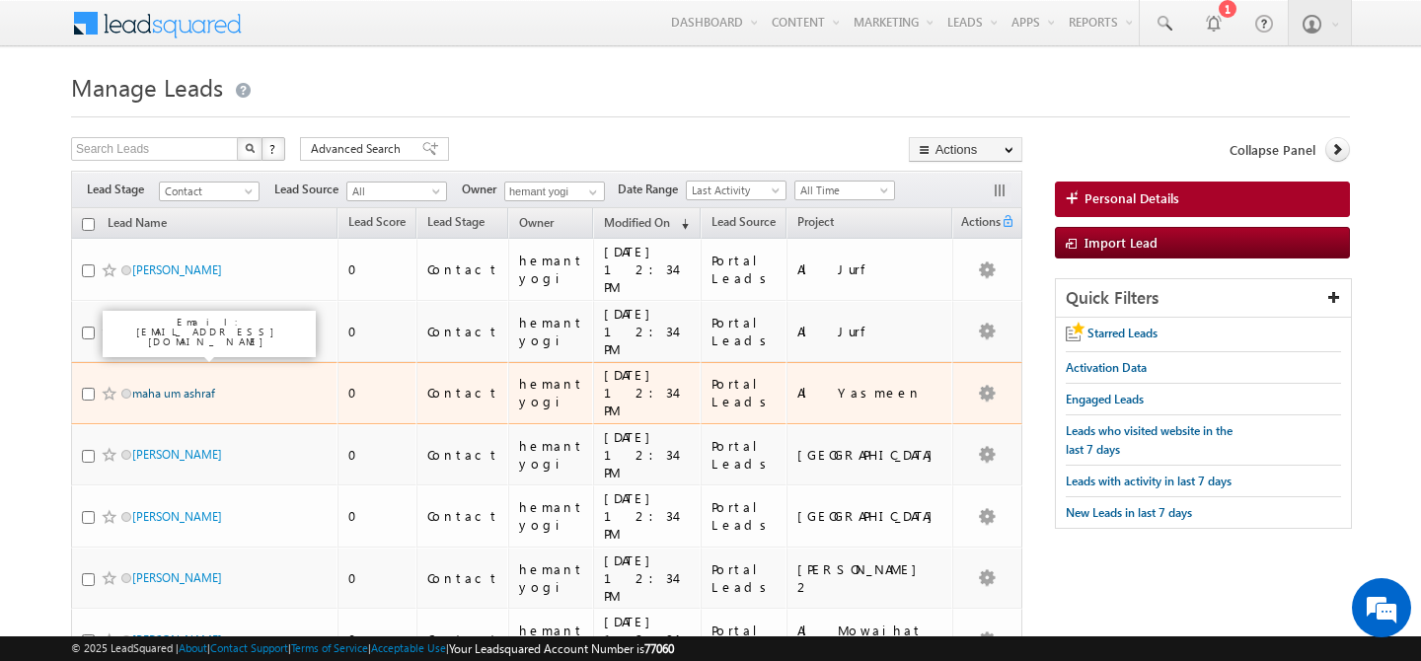
click at [186, 386] on link "maha um ashraf" at bounding box center [173, 393] width 83 height 15
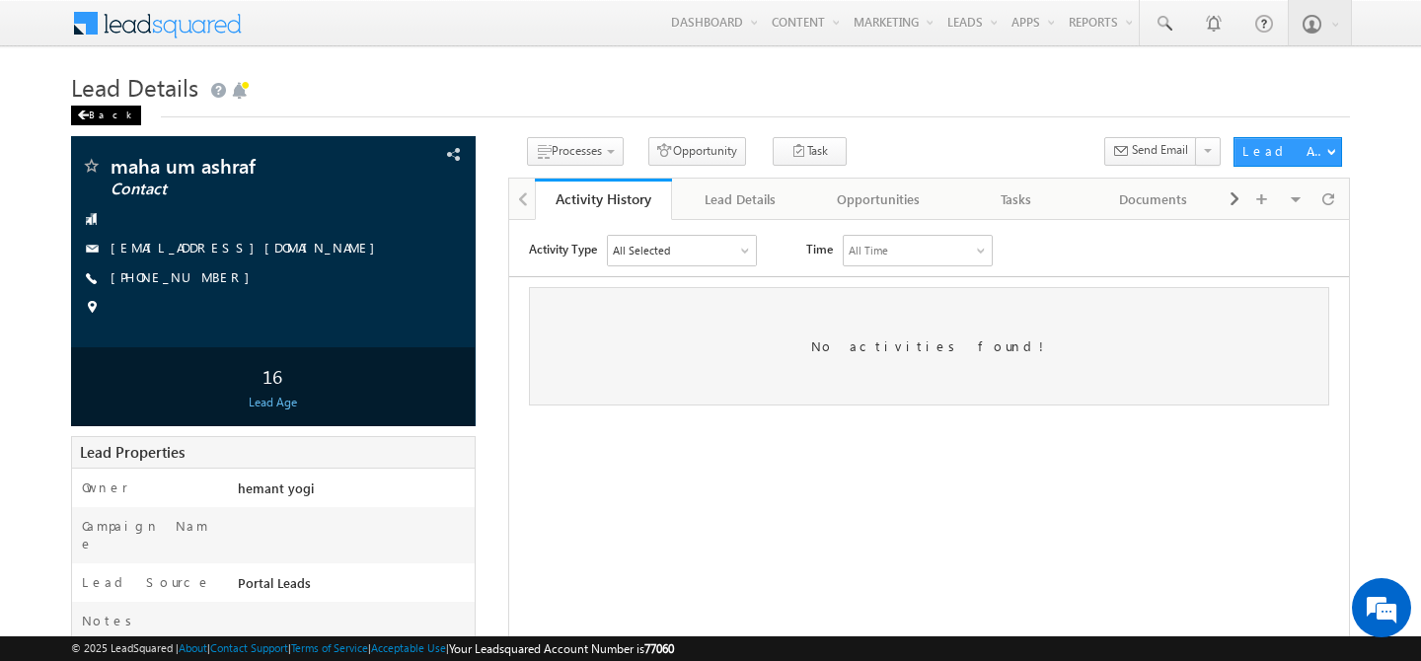
click at [82, 114] on span at bounding box center [83, 116] width 12 height 10
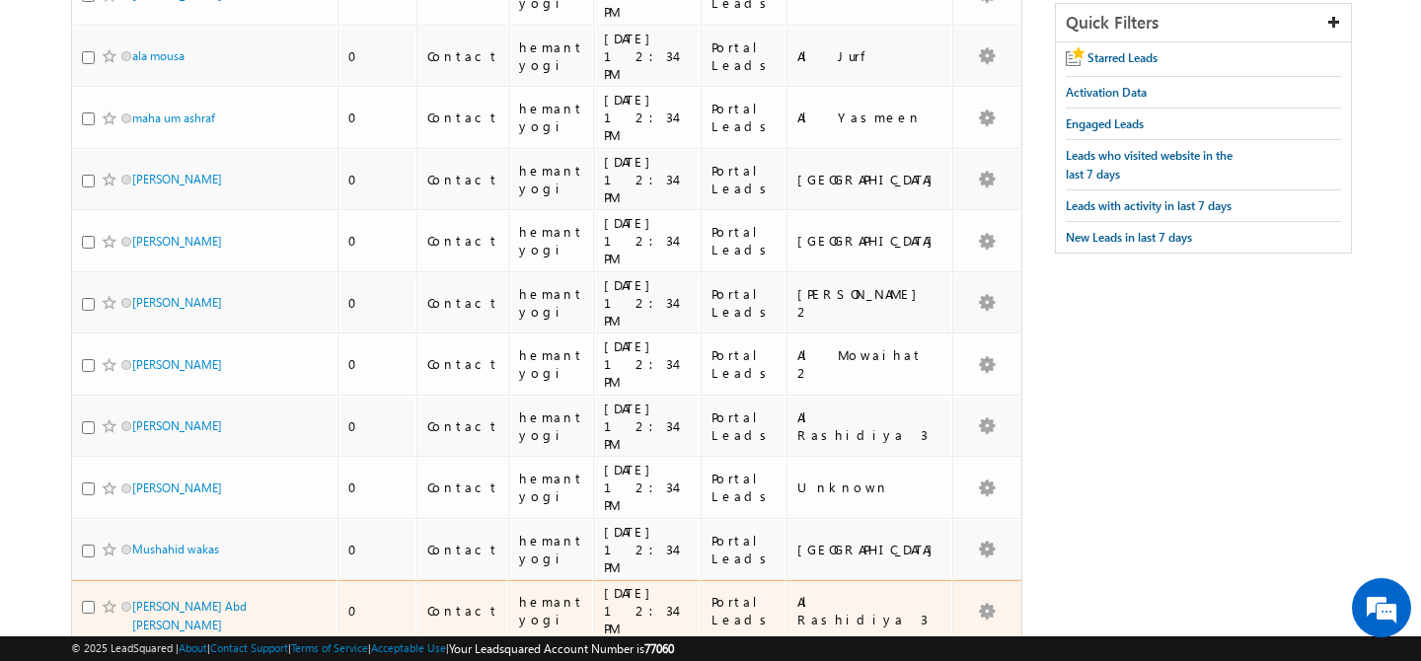
scroll to position [286, 0]
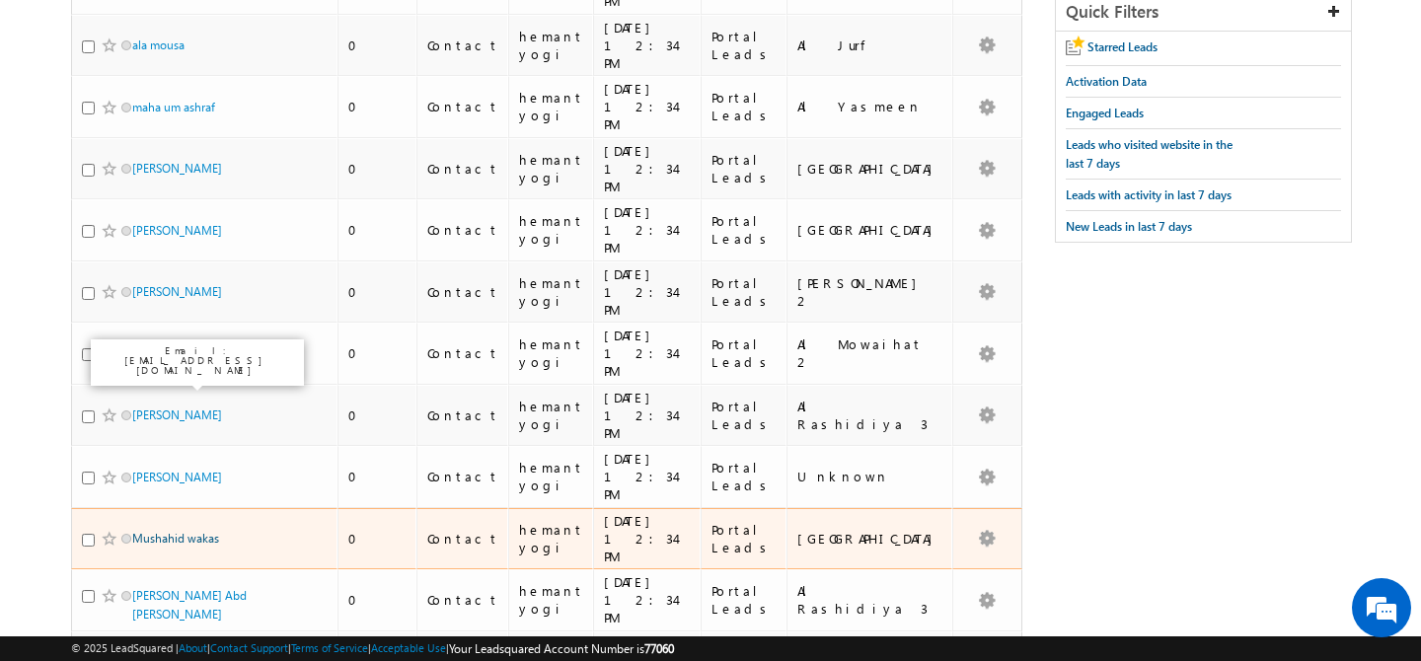
click at [168, 531] on link "Mushahid wakas" at bounding box center [175, 538] width 87 height 15
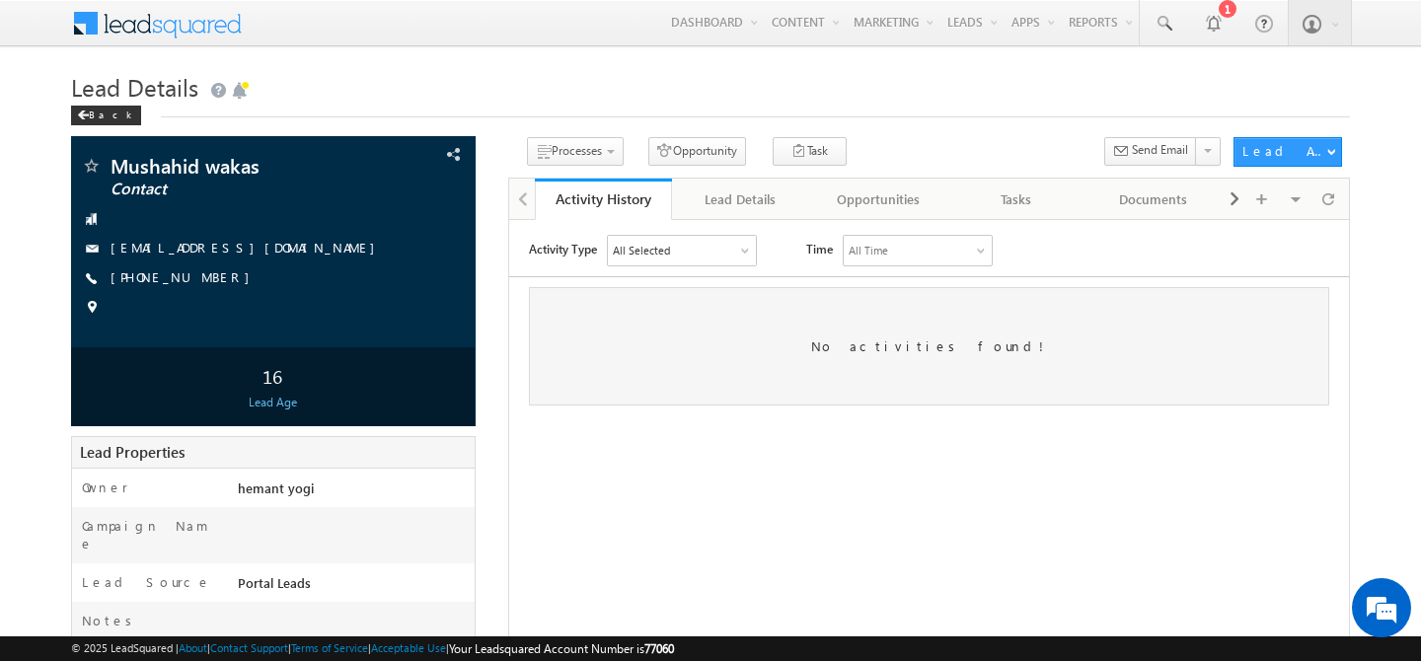
click at [145, 28] on span at bounding box center [170, 21] width 143 height 35
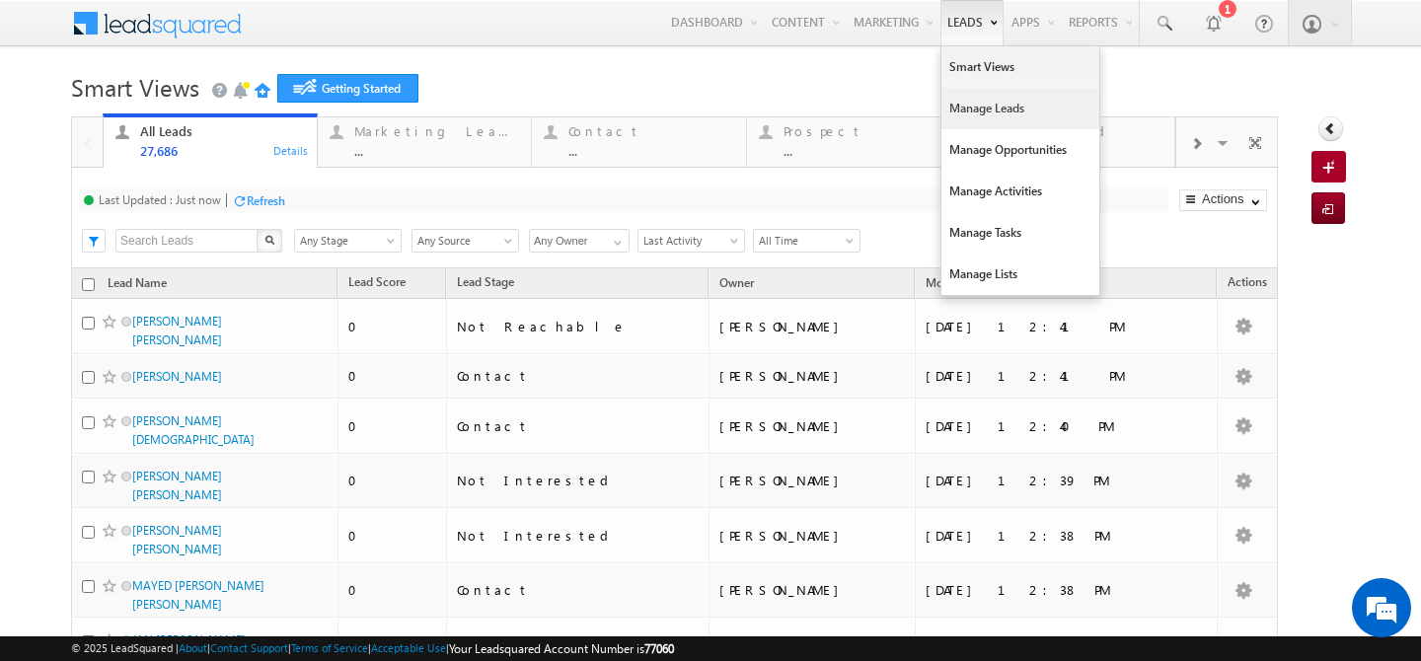
click at [960, 104] on link "Manage Leads" at bounding box center [1021, 108] width 158 height 41
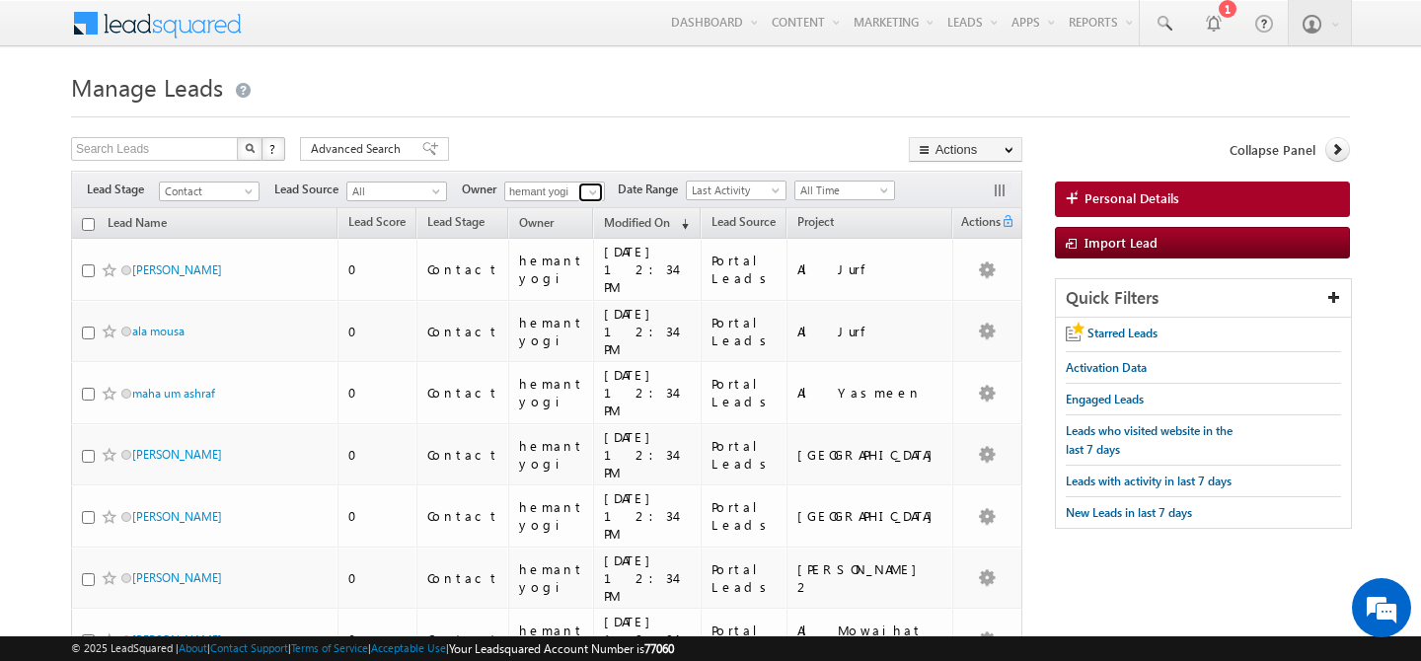
click at [590, 192] on span at bounding box center [593, 193] width 16 height 16
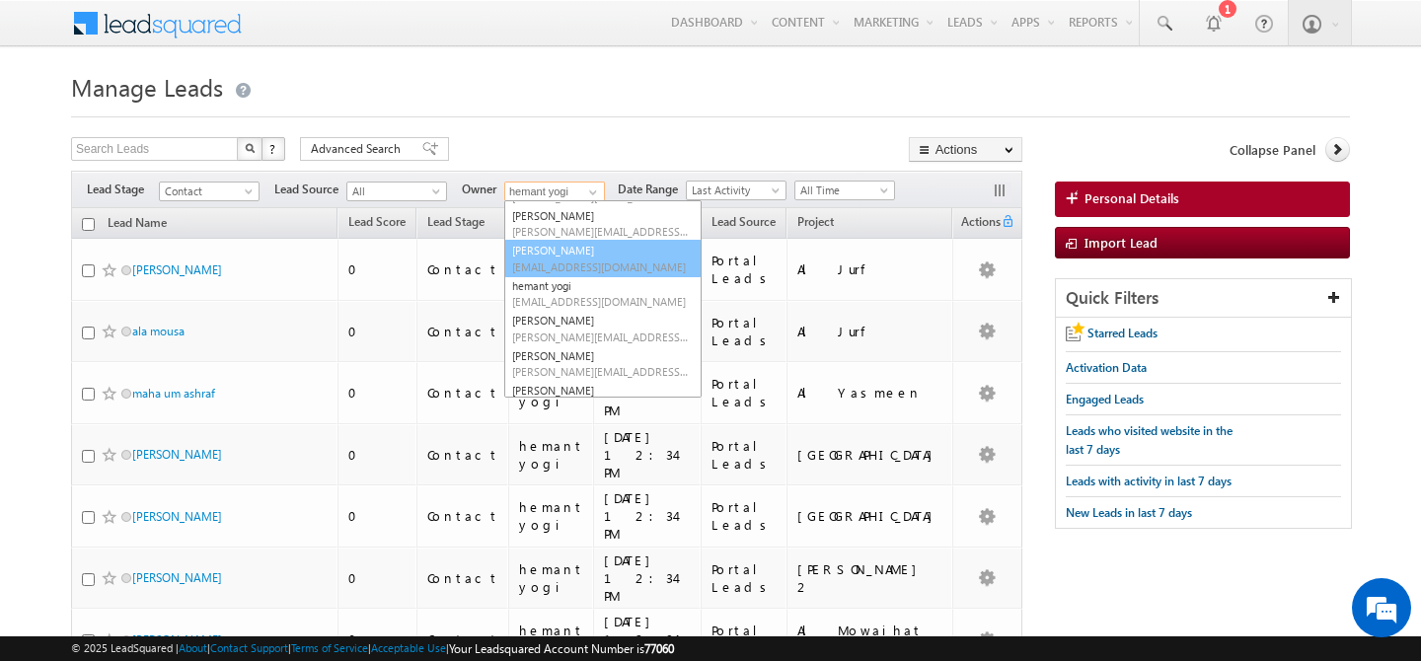
scroll to position [216, 0]
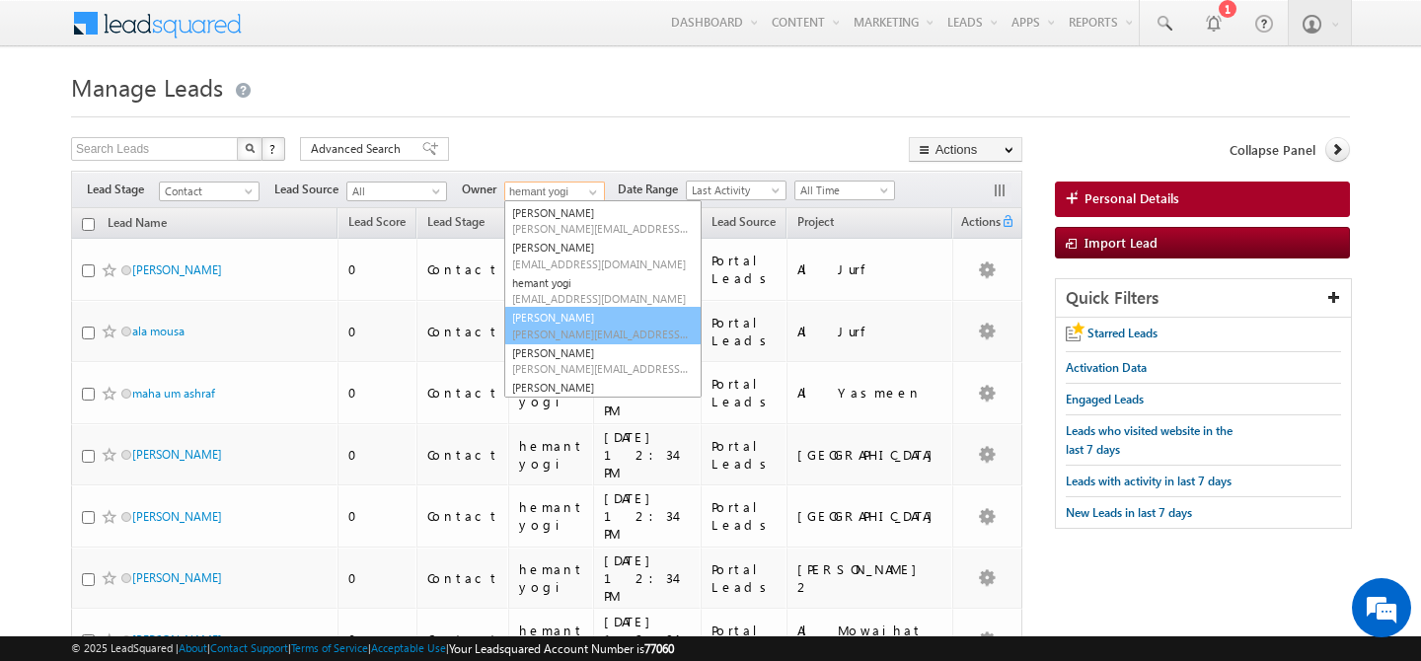
click at [590, 328] on span "[PERSON_NAME][EMAIL_ADDRESS][DOMAIN_NAME]" at bounding box center [601, 334] width 178 height 15
type input "[PERSON_NAME]"
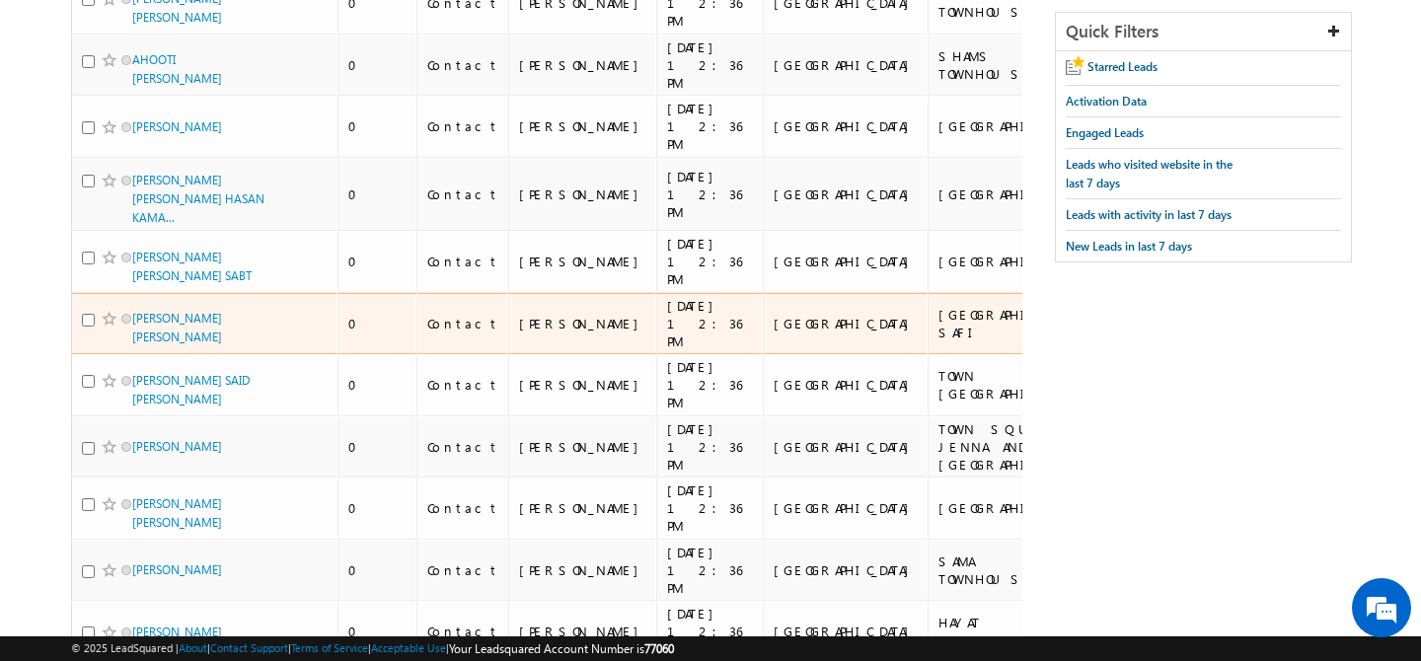
scroll to position [267, 0]
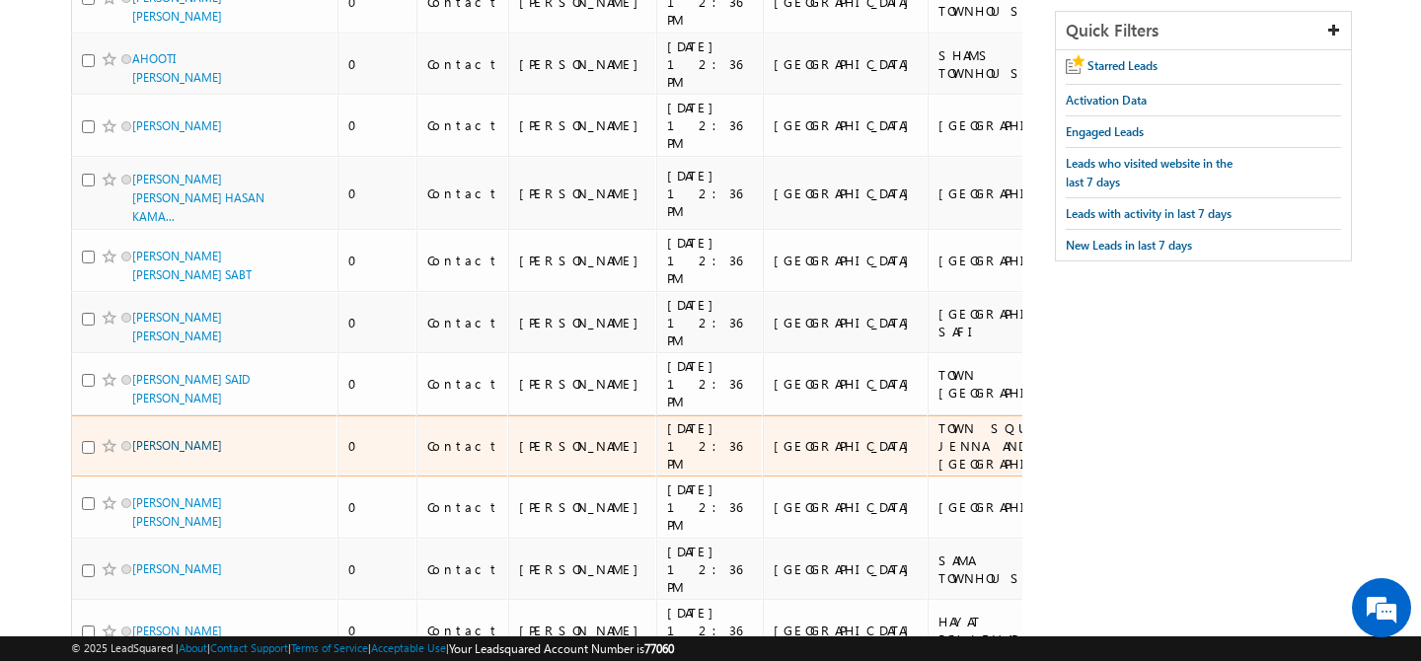
click at [222, 438] on link "[PERSON_NAME]" at bounding box center [177, 445] width 90 height 15
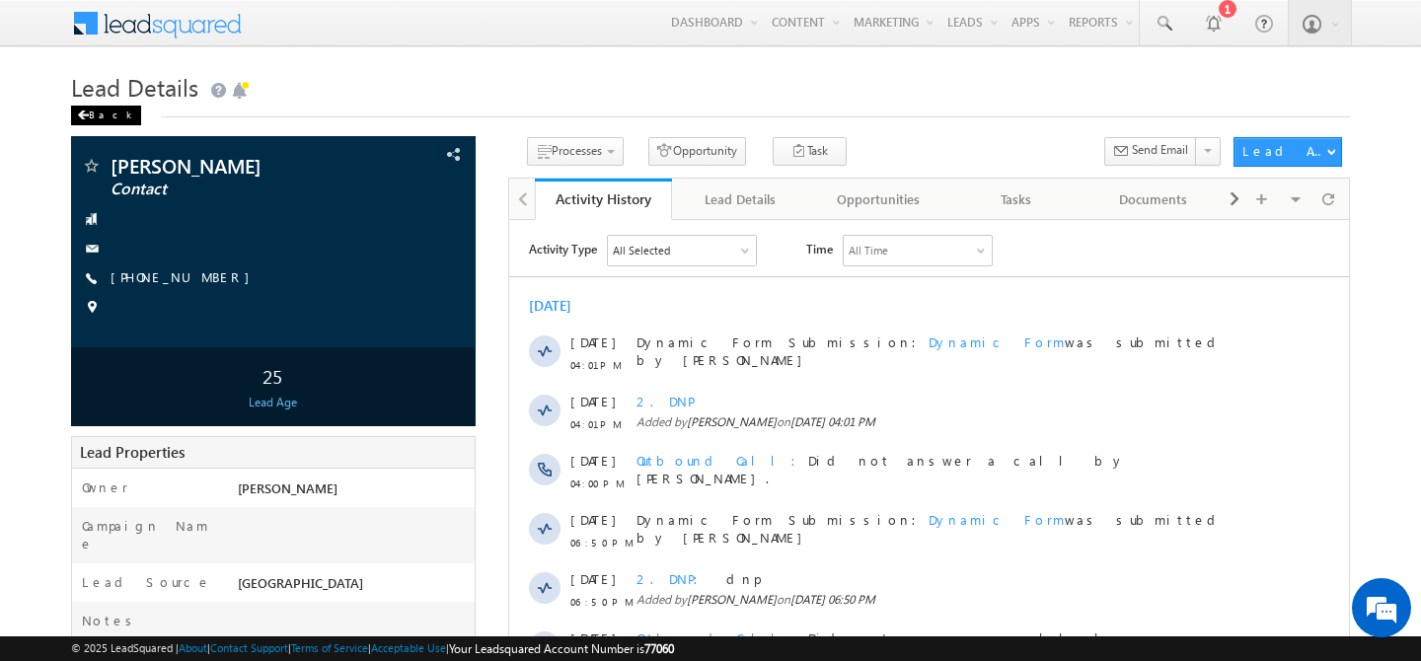
click at [102, 114] on div "Back" at bounding box center [106, 116] width 70 height 20
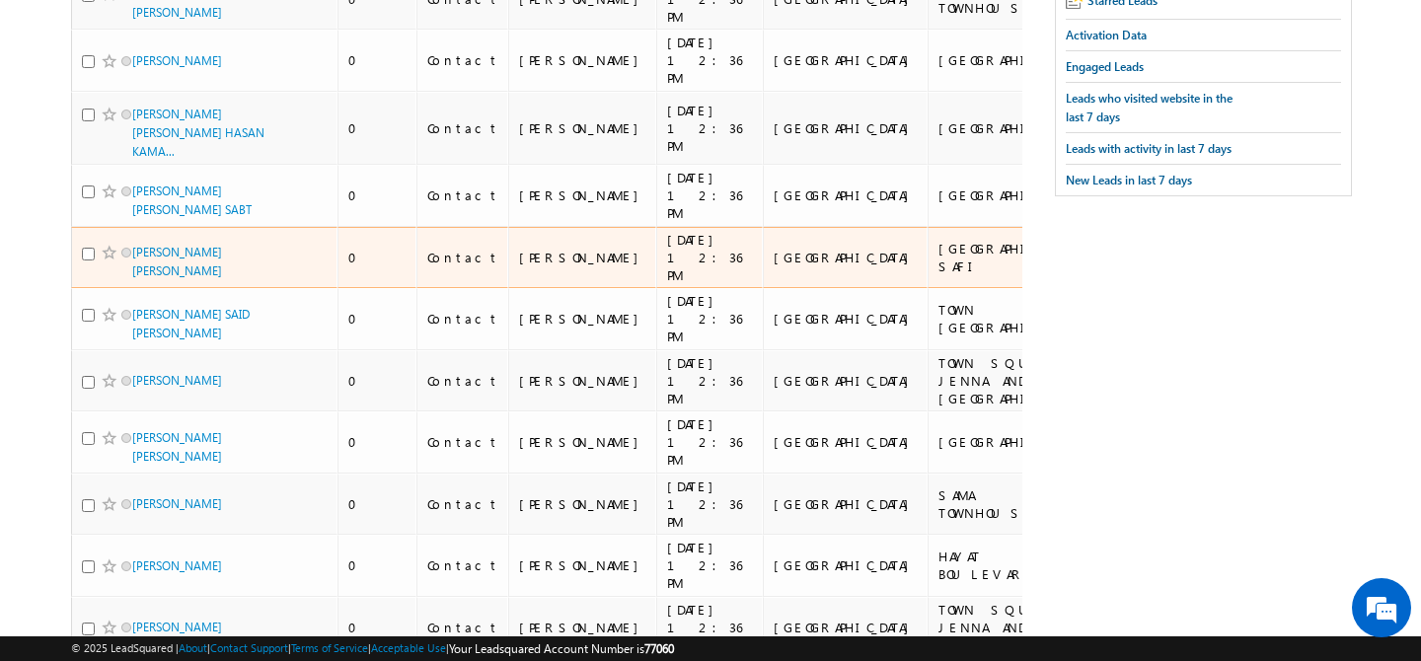
scroll to position [384, 0]
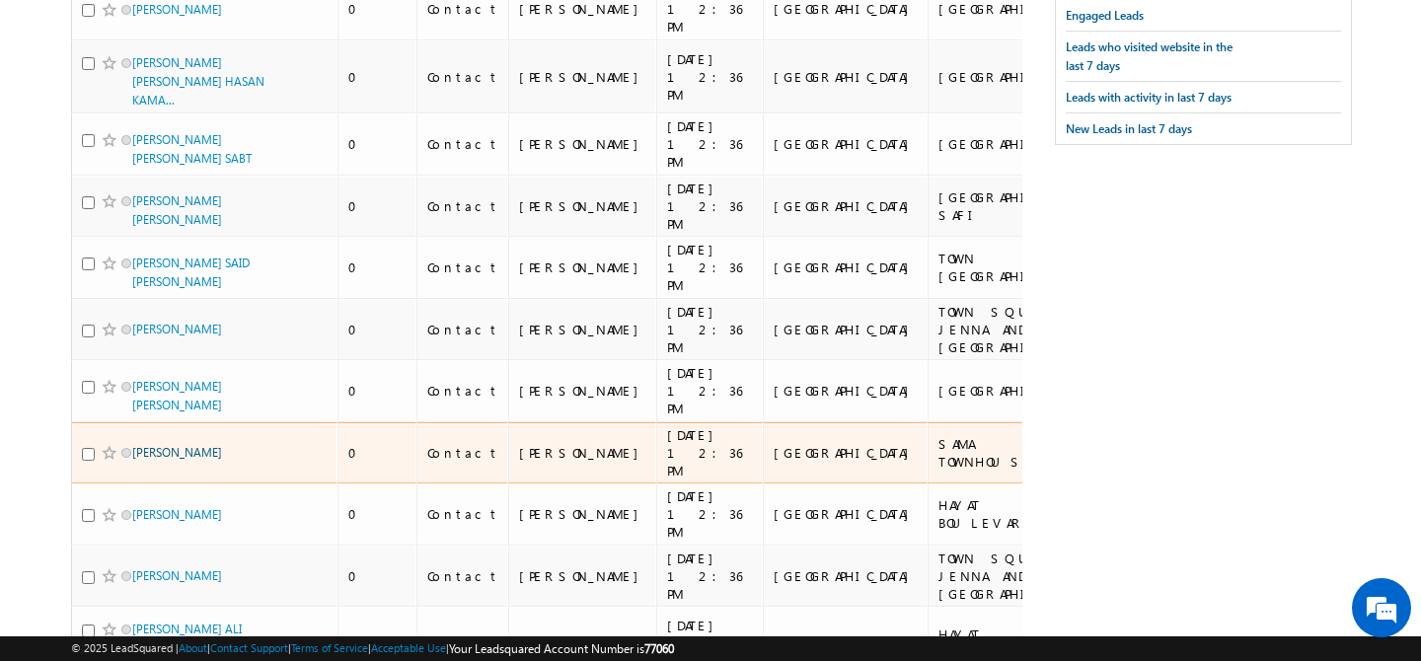
click at [182, 445] on link "ARTUR MINASOV" at bounding box center [177, 452] width 90 height 15
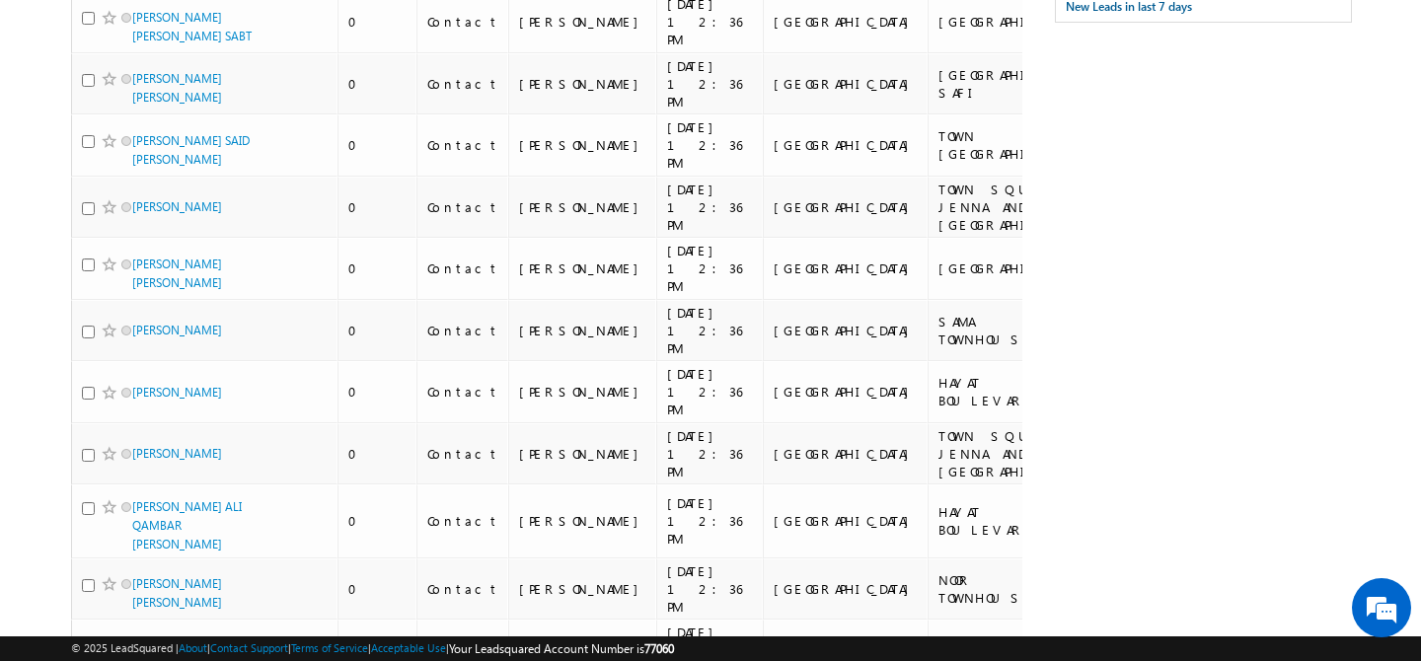
scroll to position [587, 0]
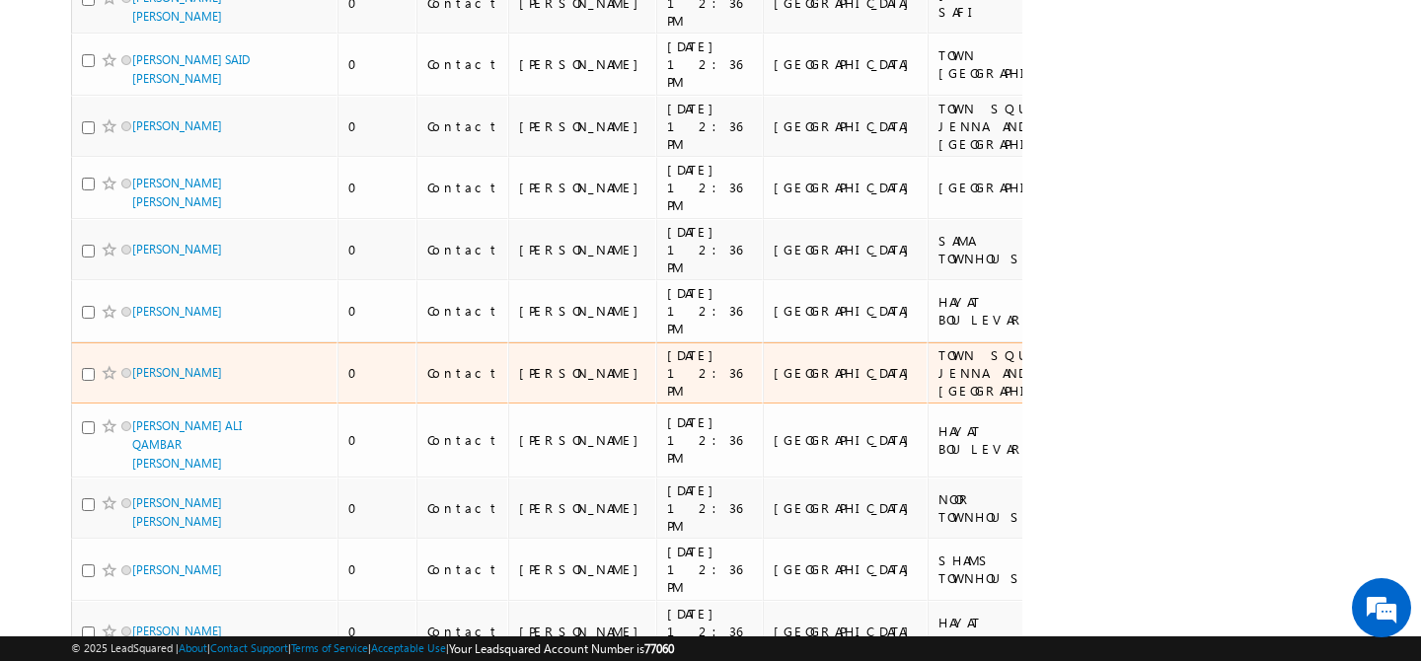
click at [186, 363] on div "OMAR EL ALI" at bounding box center [205, 377] width 247 height 28
click at [181, 365] on link "[PERSON_NAME]" at bounding box center [177, 372] width 90 height 15
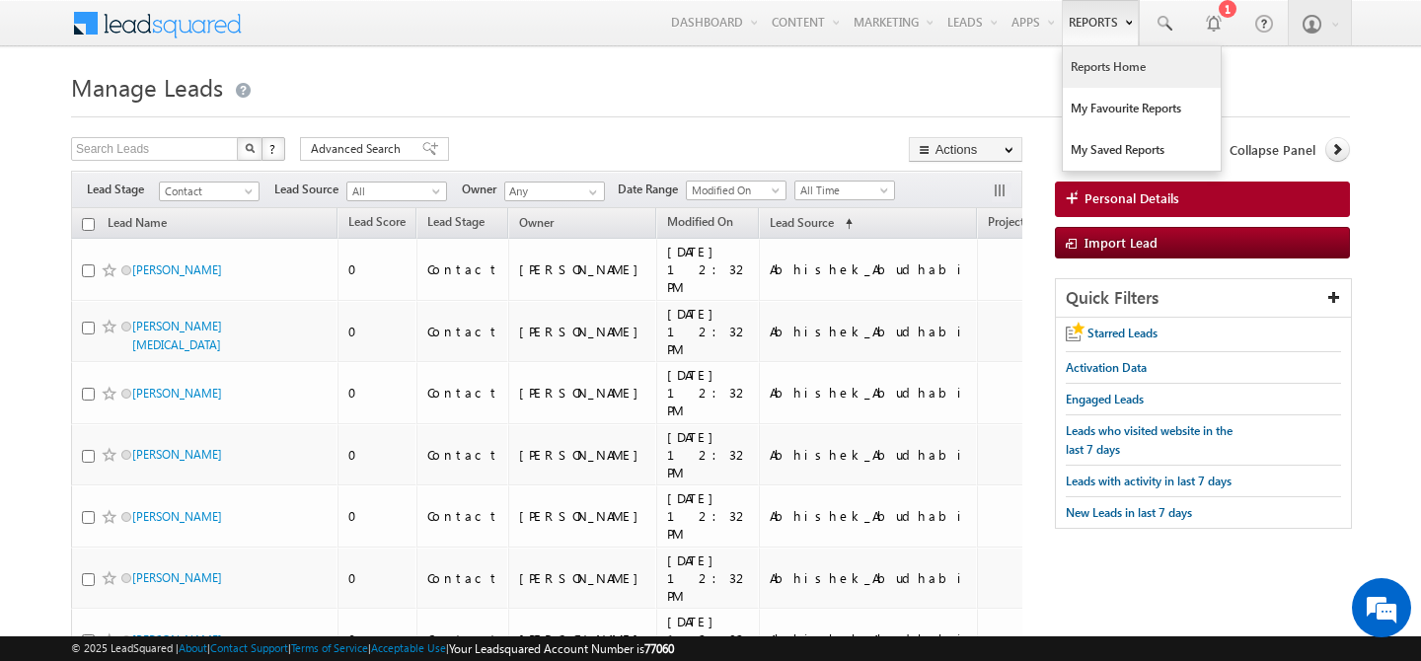
click at [1107, 80] on link "Reports Home" at bounding box center [1142, 66] width 158 height 41
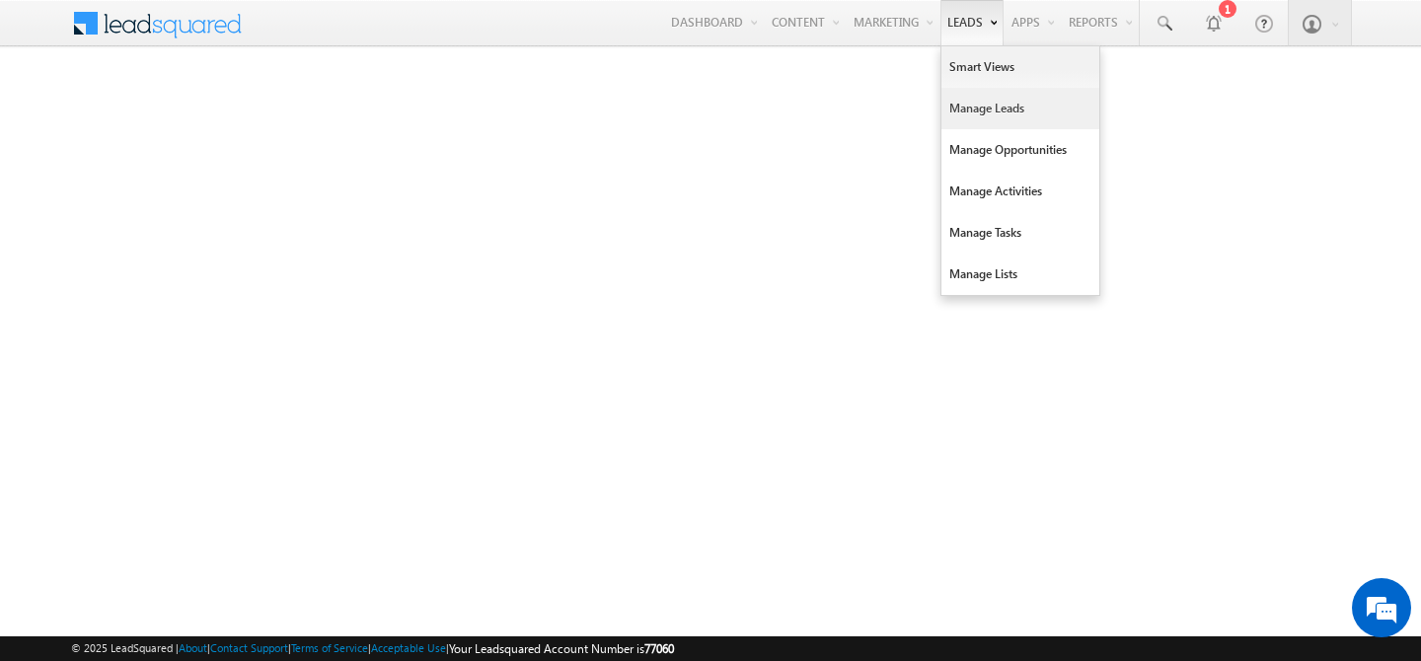
click at [992, 111] on link "Manage Leads" at bounding box center [1021, 108] width 158 height 41
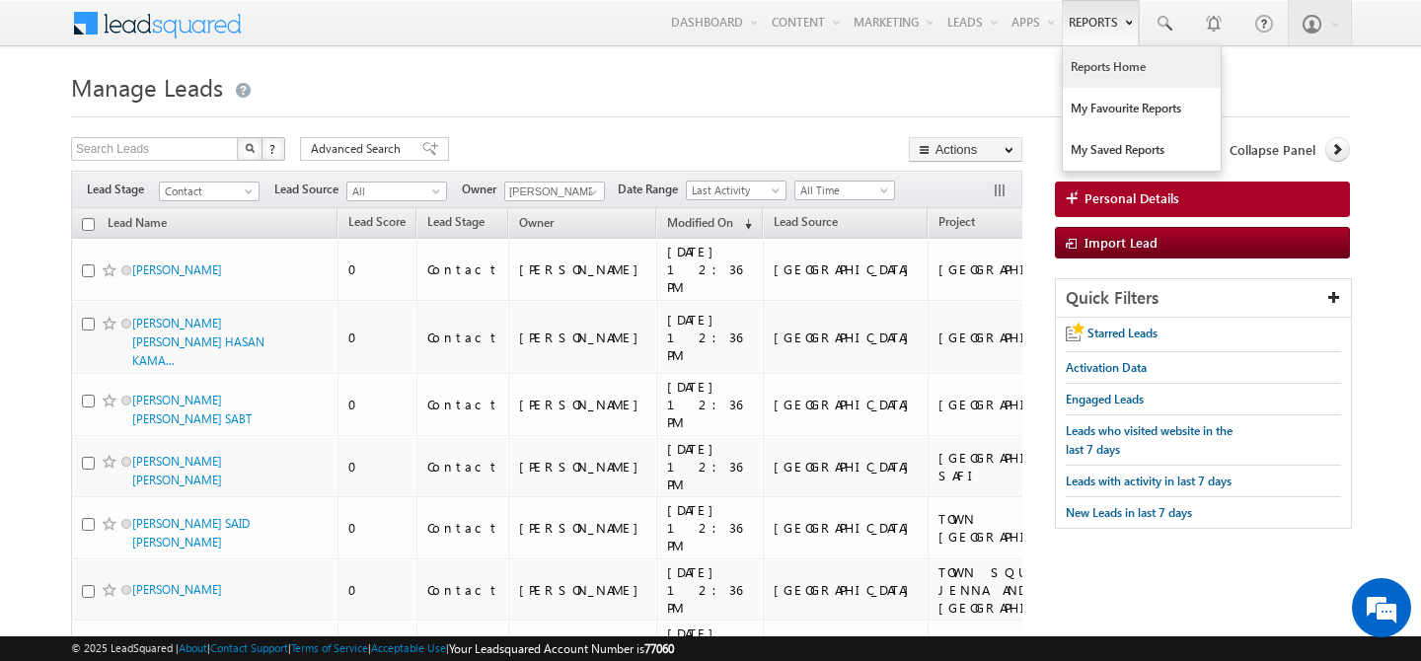
click at [1117, 83] on link "Reports Home" at bounding box center [1142, 66] width 158 height 41
